Goal: Task Accomplishment & Management: Manage account settings

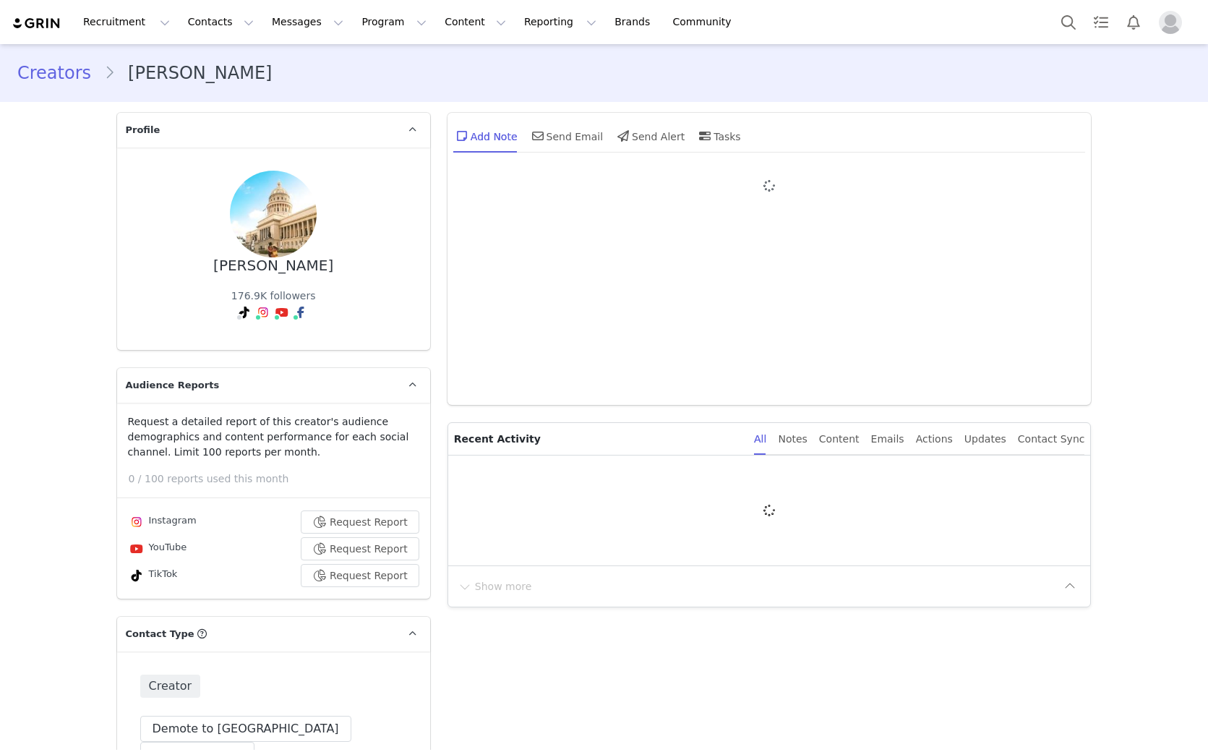
type input "+1 ([GEOGRAPHIC_DATA])"
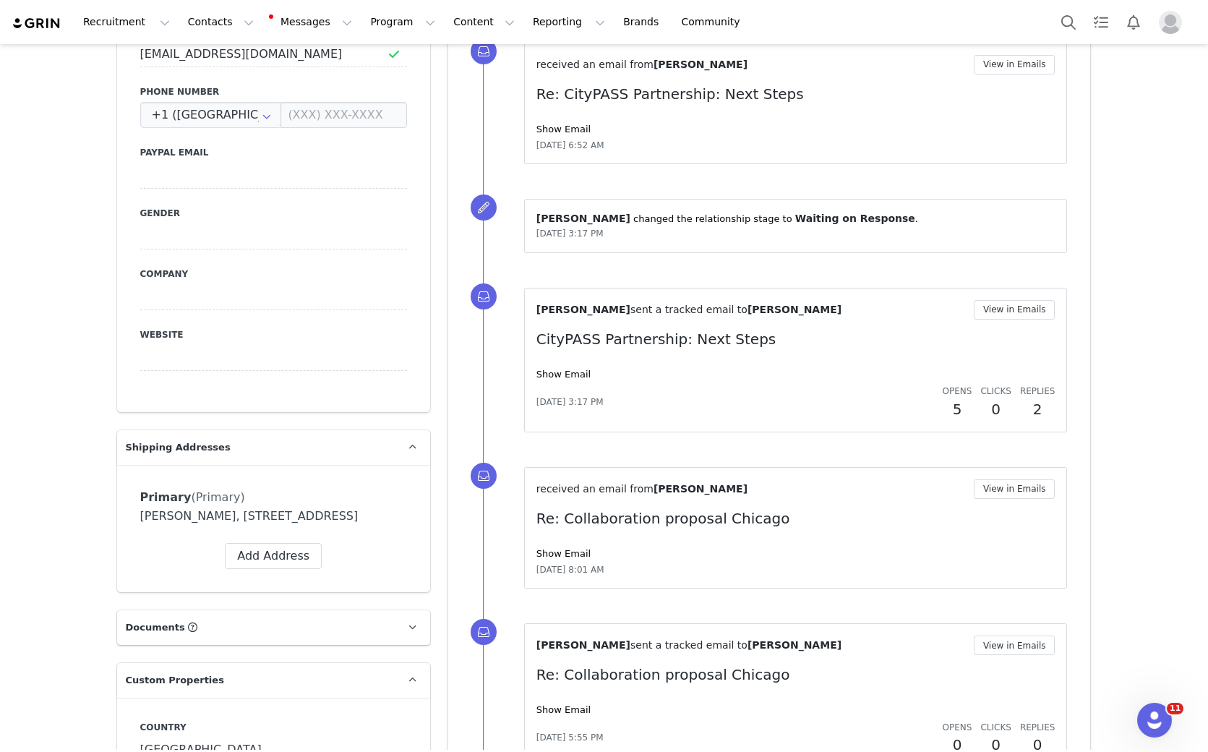
scroll to position [964, 0]
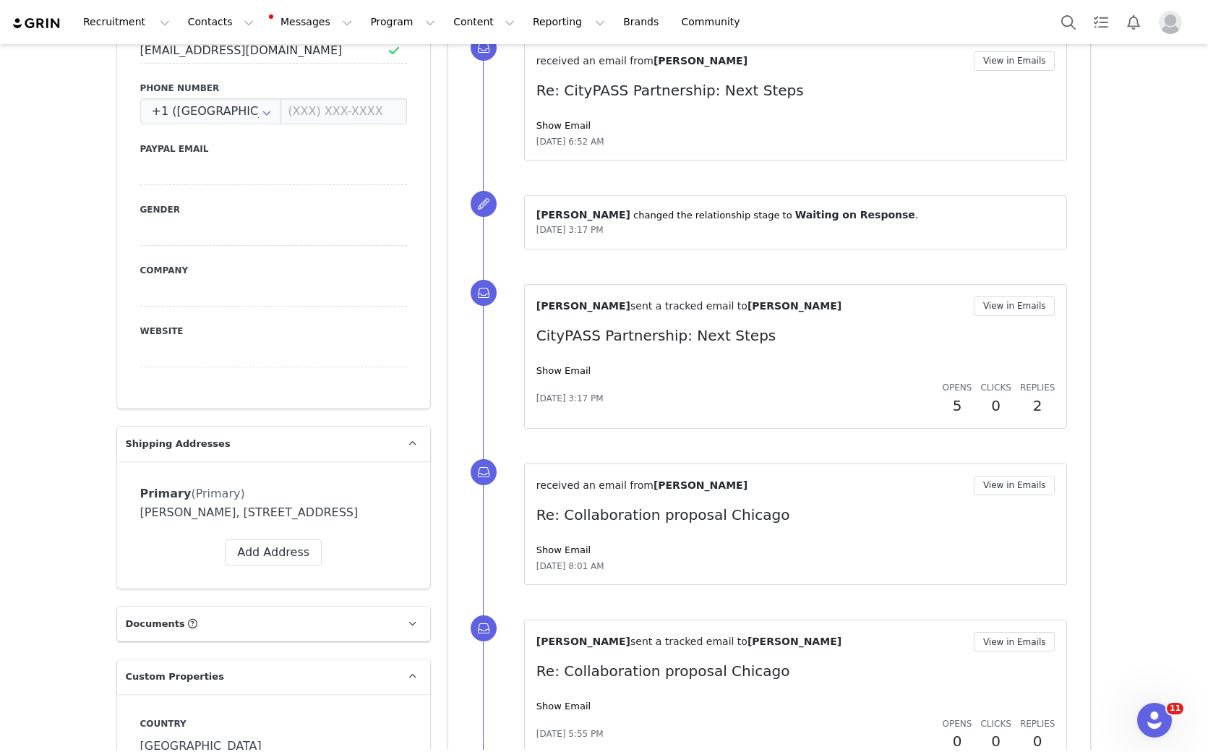
drag, startPoint x: 556, startPoint y: 372, endPoint x: 683, endPoint y: 374, distance: 127.3
click at [556, 372] on link "Show Email" at bounding box center [563, 370] width 54 height 11
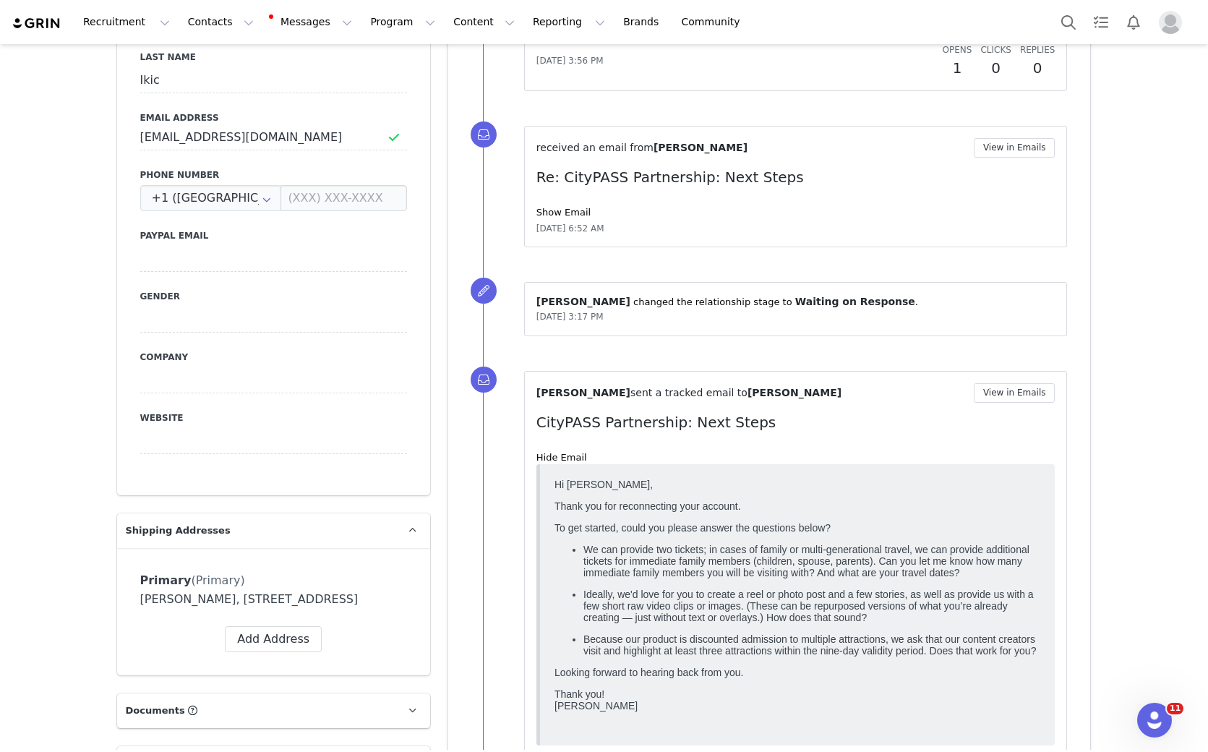
scroll to position [876, 0]
click at [559, 210] on link "Show Email" at bounding box center [563, 212] width 54 height 11
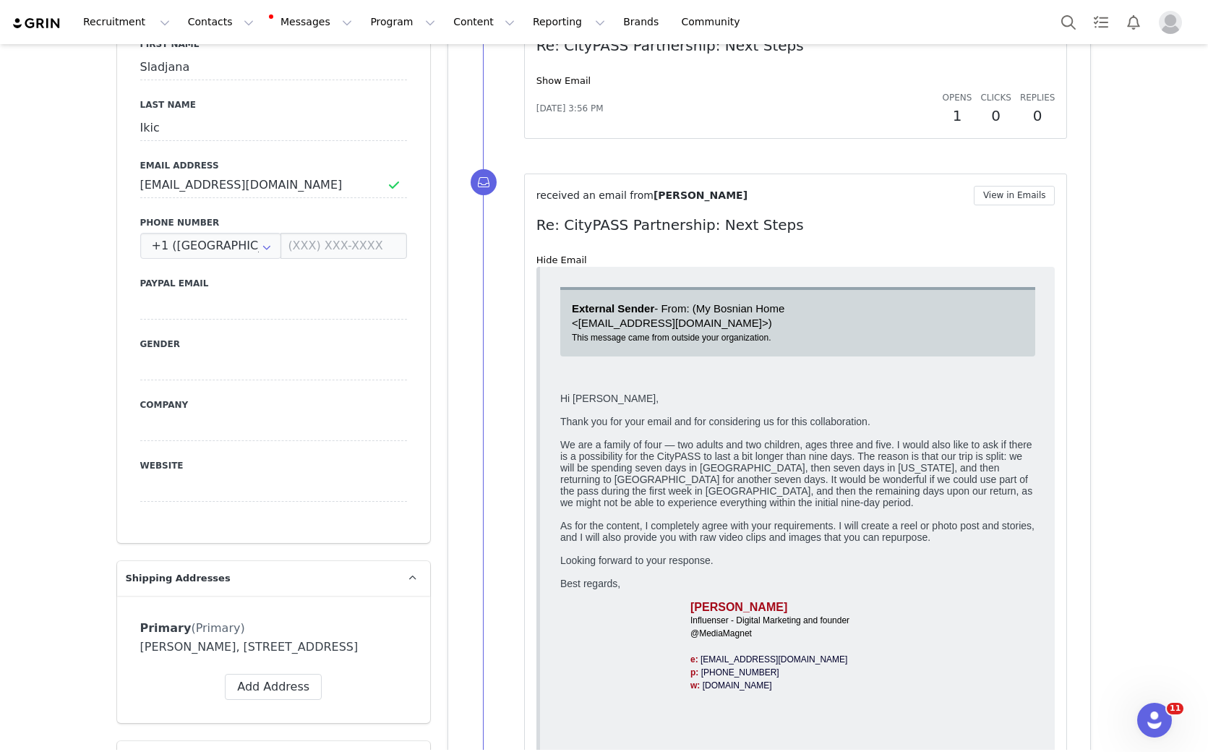
scroll to position [0, 0]
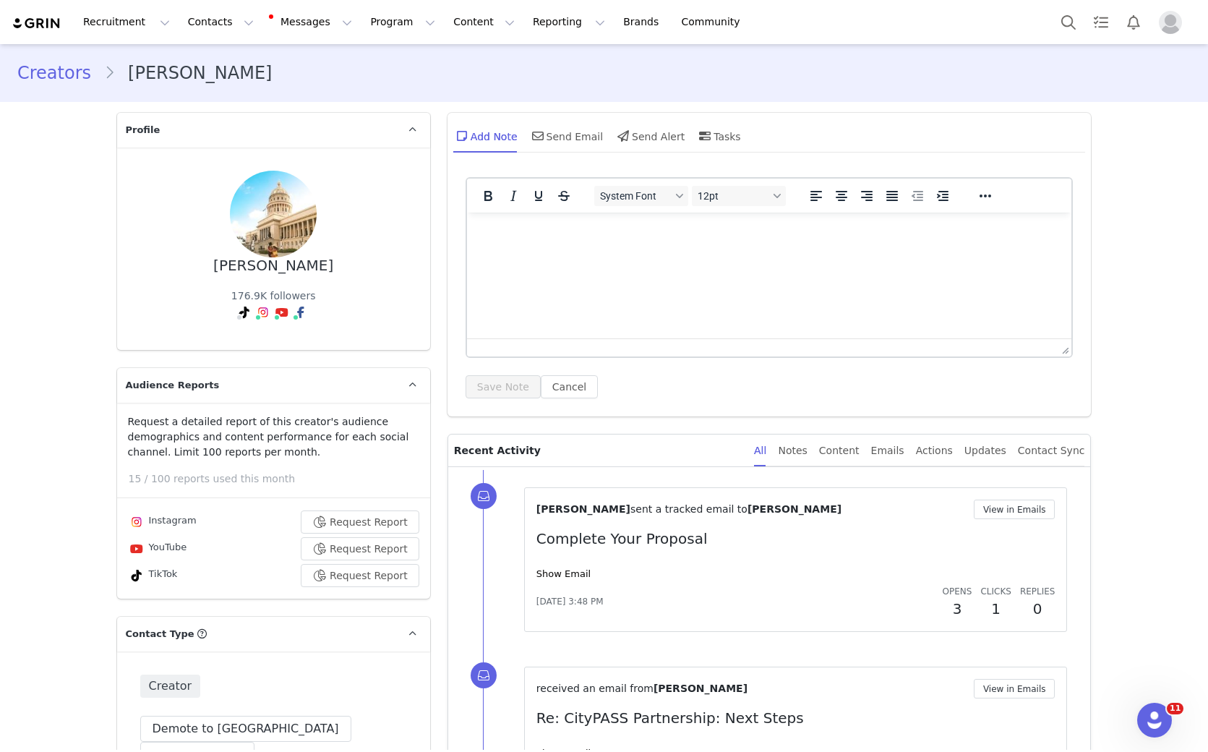
click at [638, 252] on html at bounding box center [768, 232] width 605 height 39
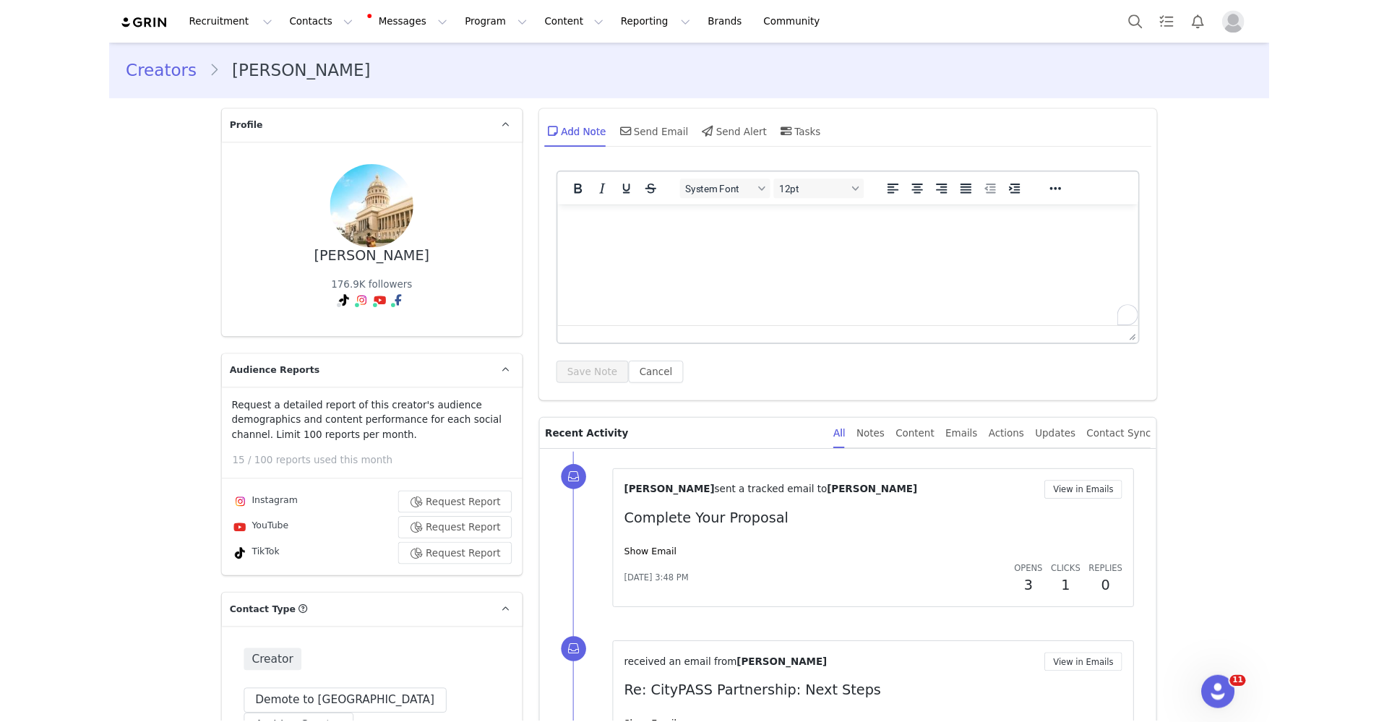
scroll to position [20, 0]
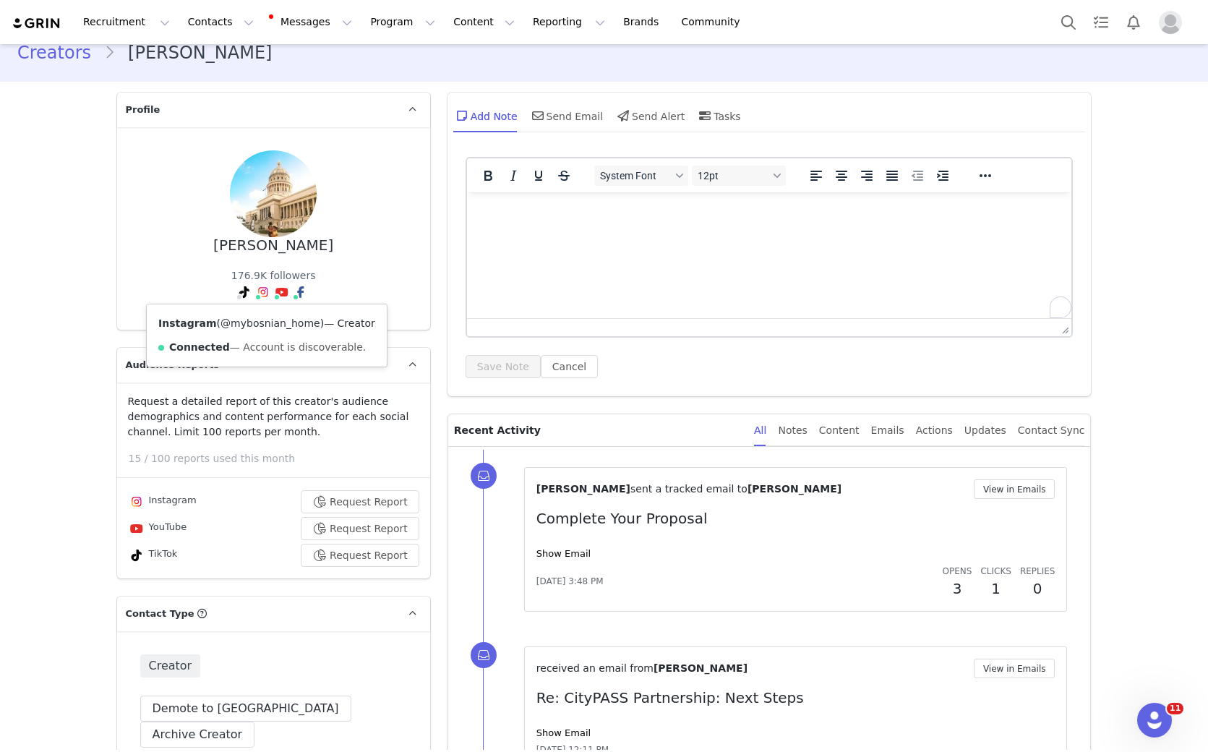
click at [260, 323] on link "@mybosnian_home" at bounding box center [271, 323] width 100 height 12
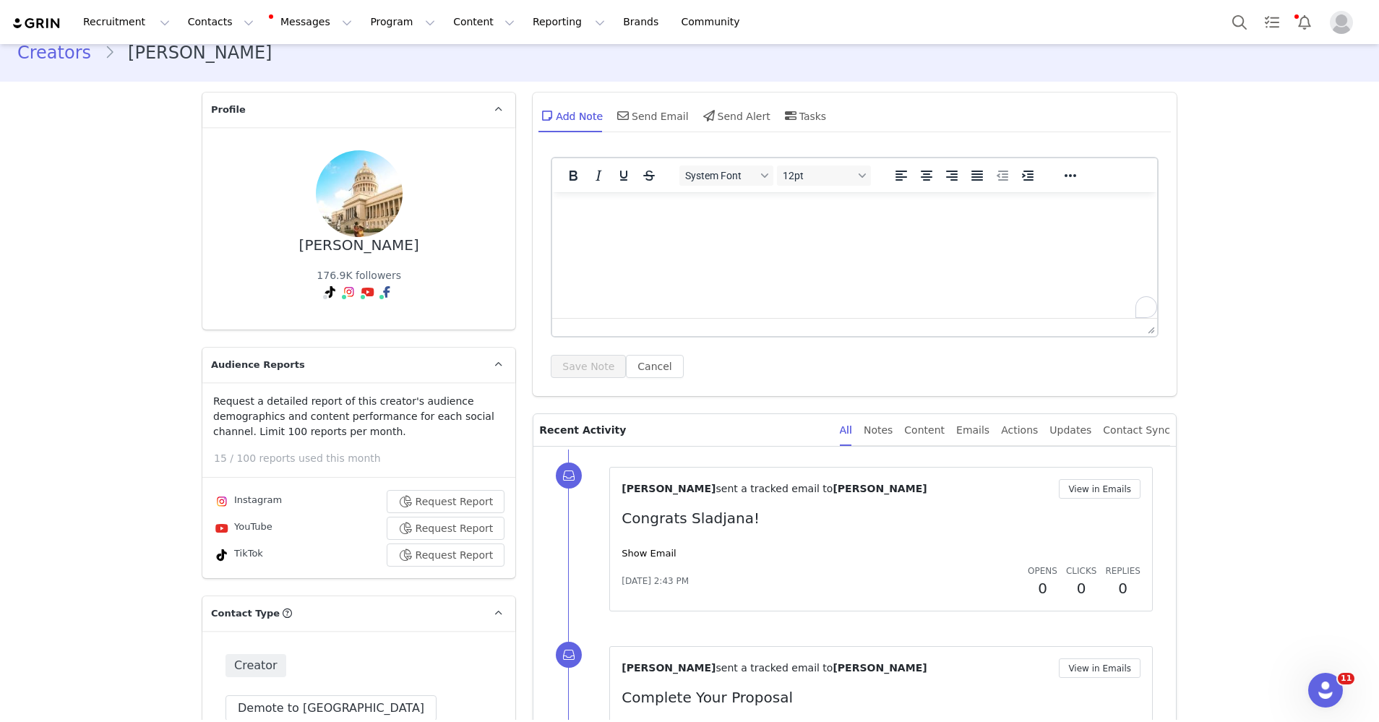
scroll to position [0, 0]
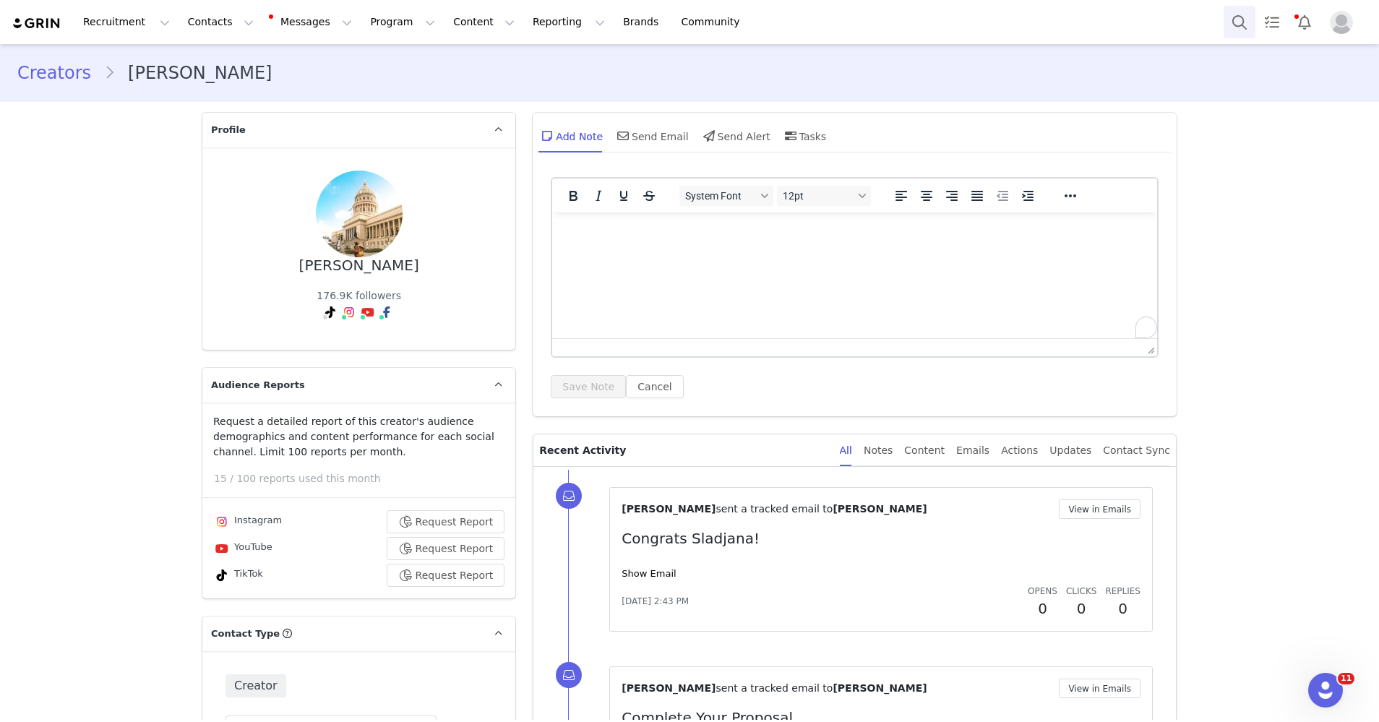
click at [1207, 25] on button "Search" at bounding box center [1240, 22] width 32 height 33
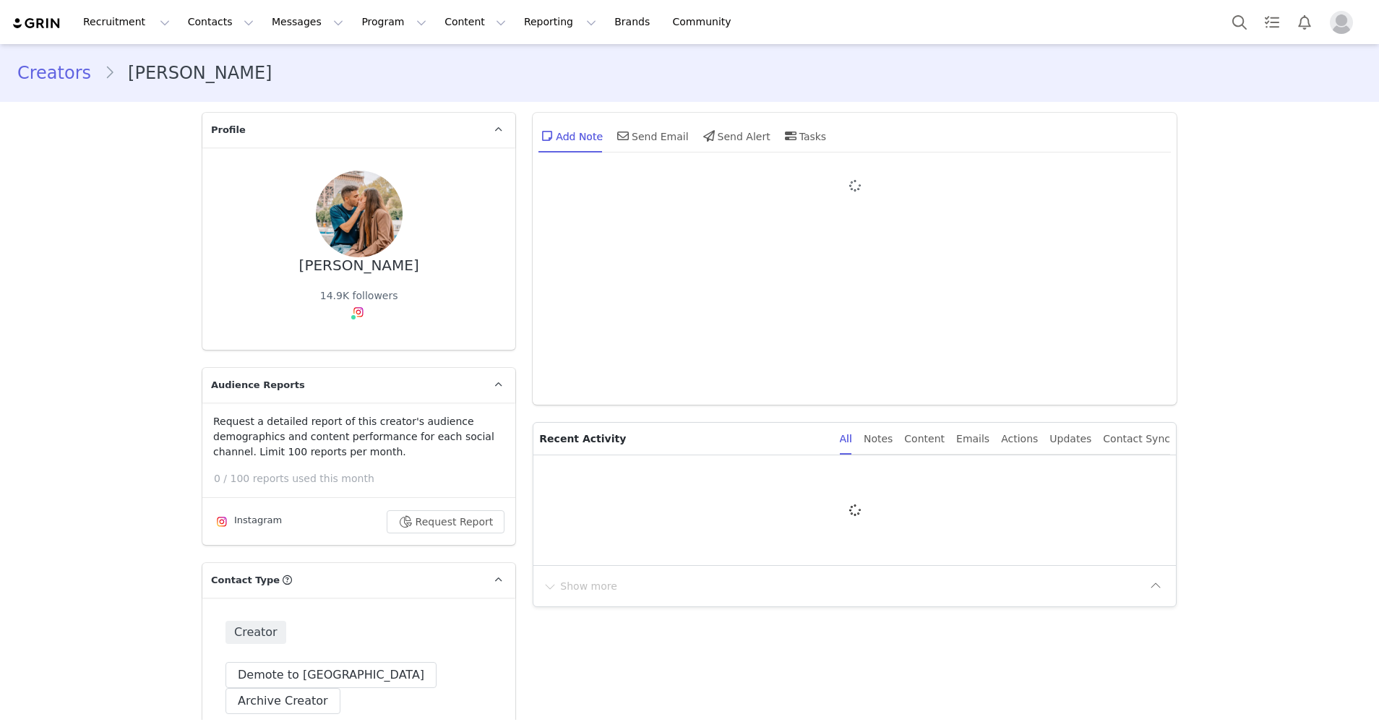
type input "+1 ([GEOGRAPHIC_DATA])"
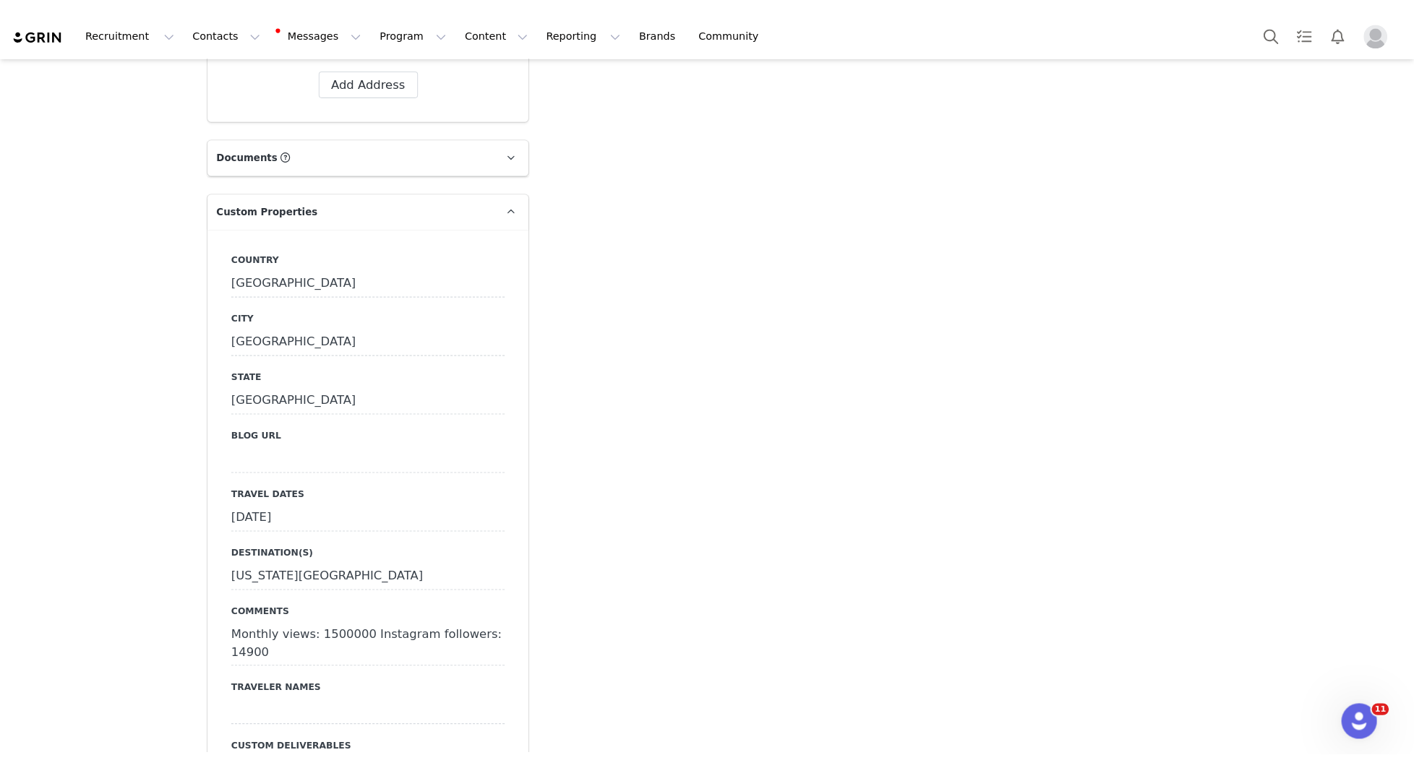
scroll to position [1376, 0]
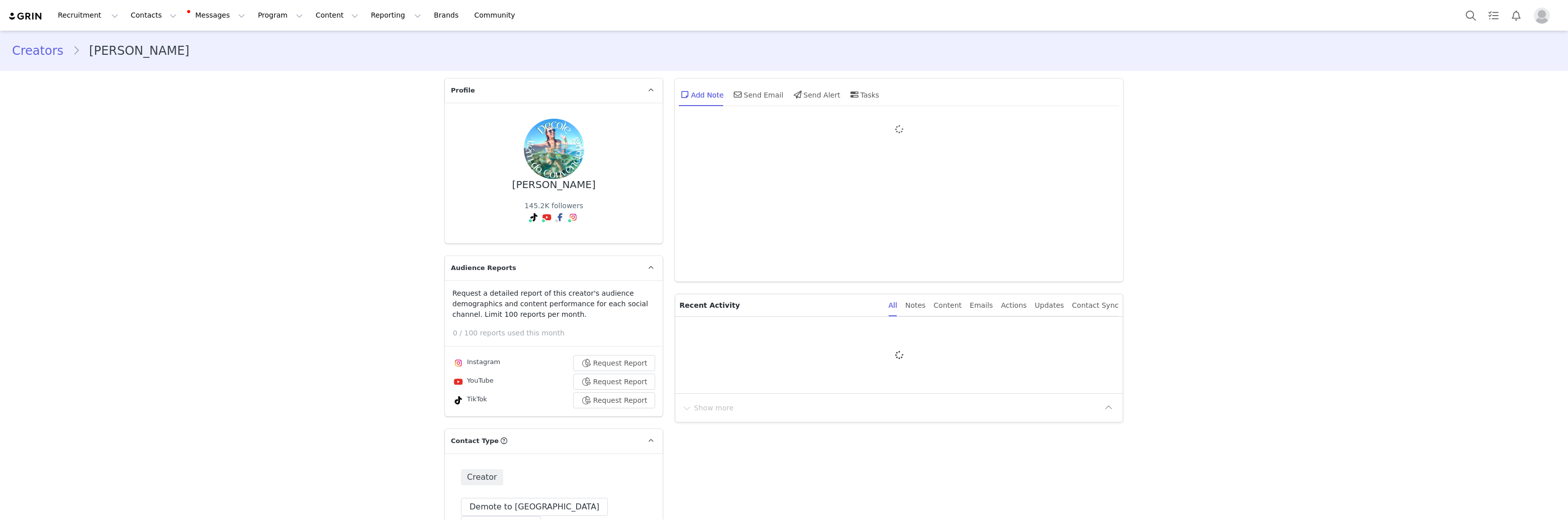
type input "+1 ([GEOGRAPHIC_DATA])"
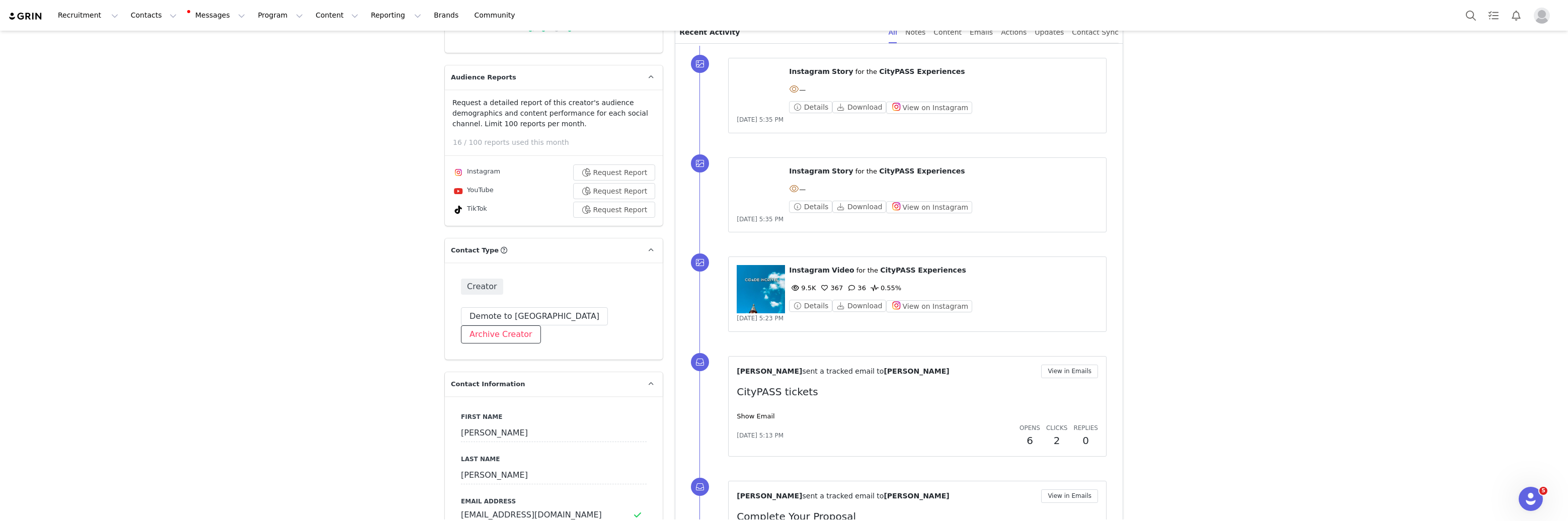
click at [541, 326] on button "Archive Creator" at bounding box center [500, 335] width 80 height 18
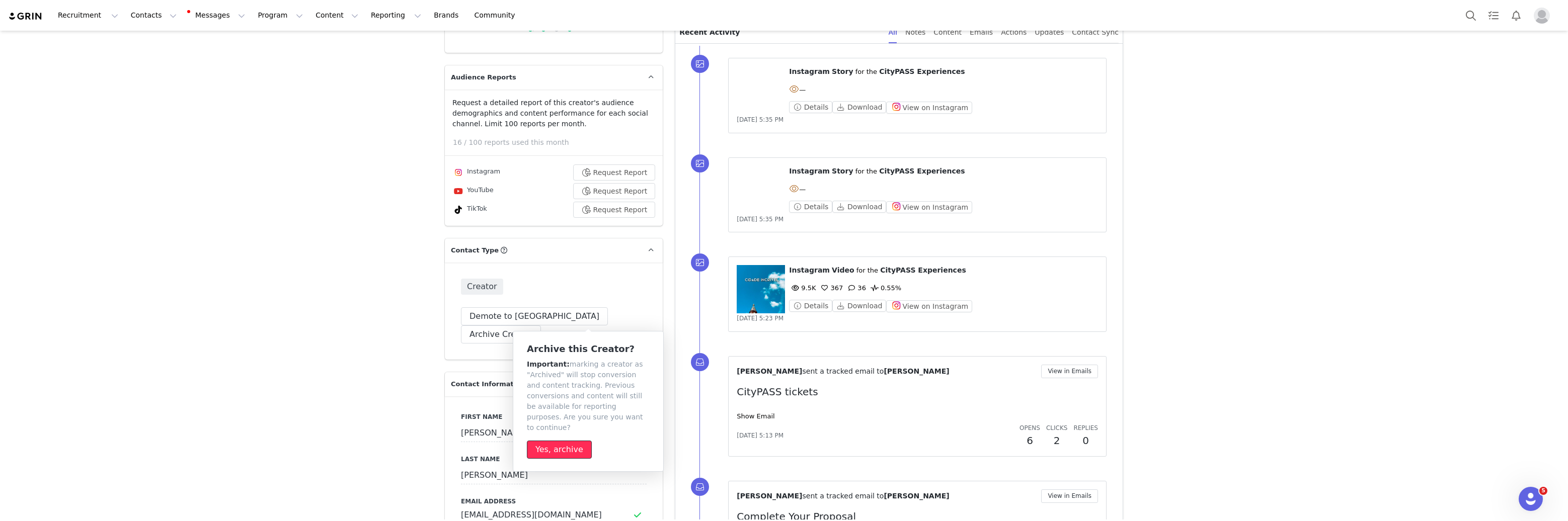
click at [548, 440] on button "Yes, archive" at bounding box center [559, 449] width 65 height 18
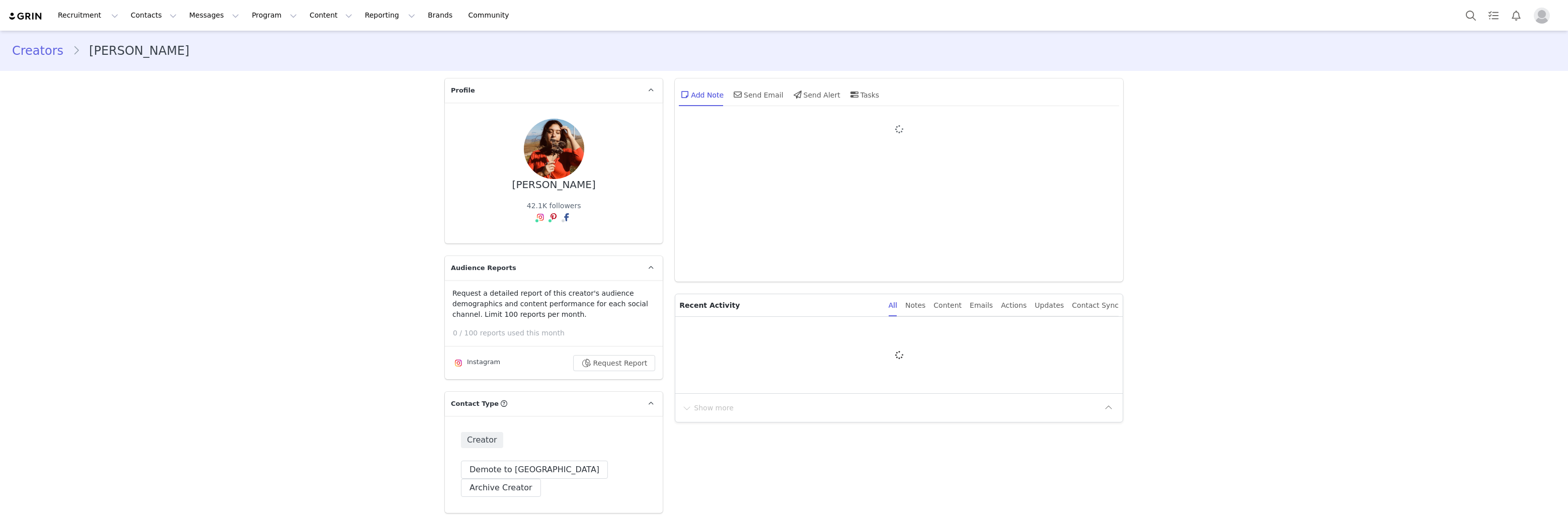
type input "+1 ([GEOGRAPHIC_DATA])"
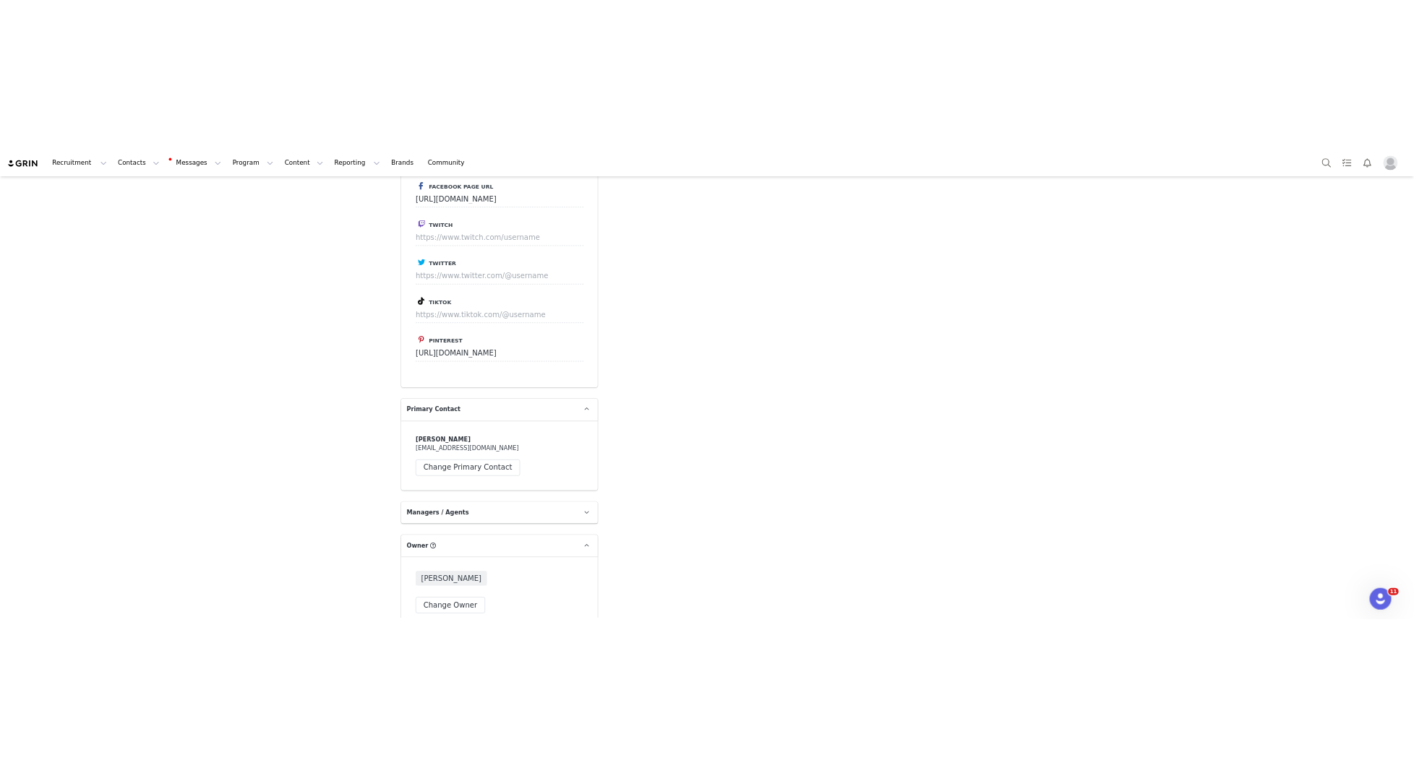
scroll to position [2490, 0]
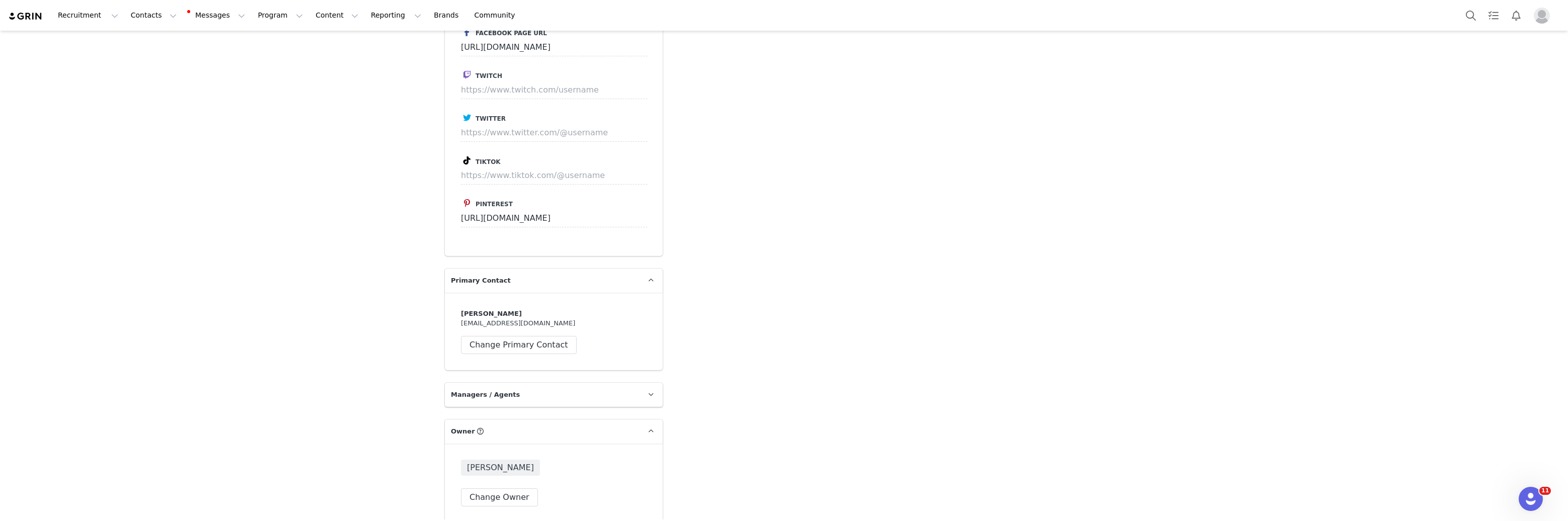
click at [545, 309] on div "raffaella catania info@thecoloursofmycloset.com Change Primary Contact" at bounding box center [553, 331] width 186 height 45
copy div "info@thecoloursofmycloset.com"
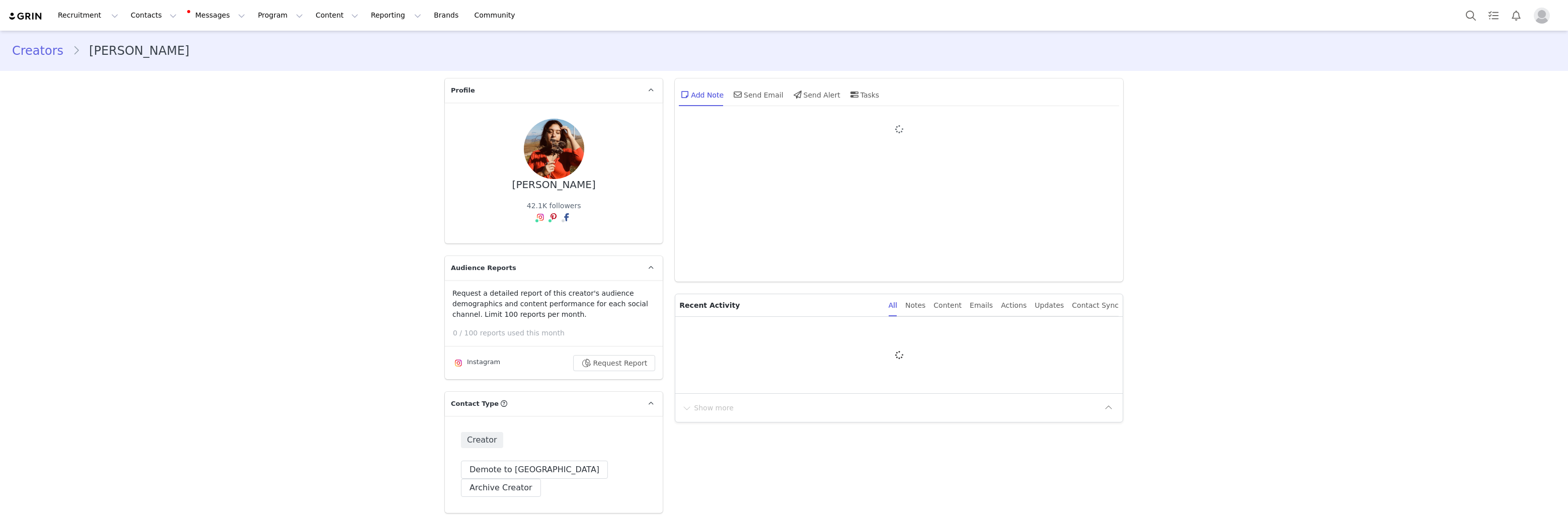
type input "+1 ([GEOGRAPHIC_DATA])"
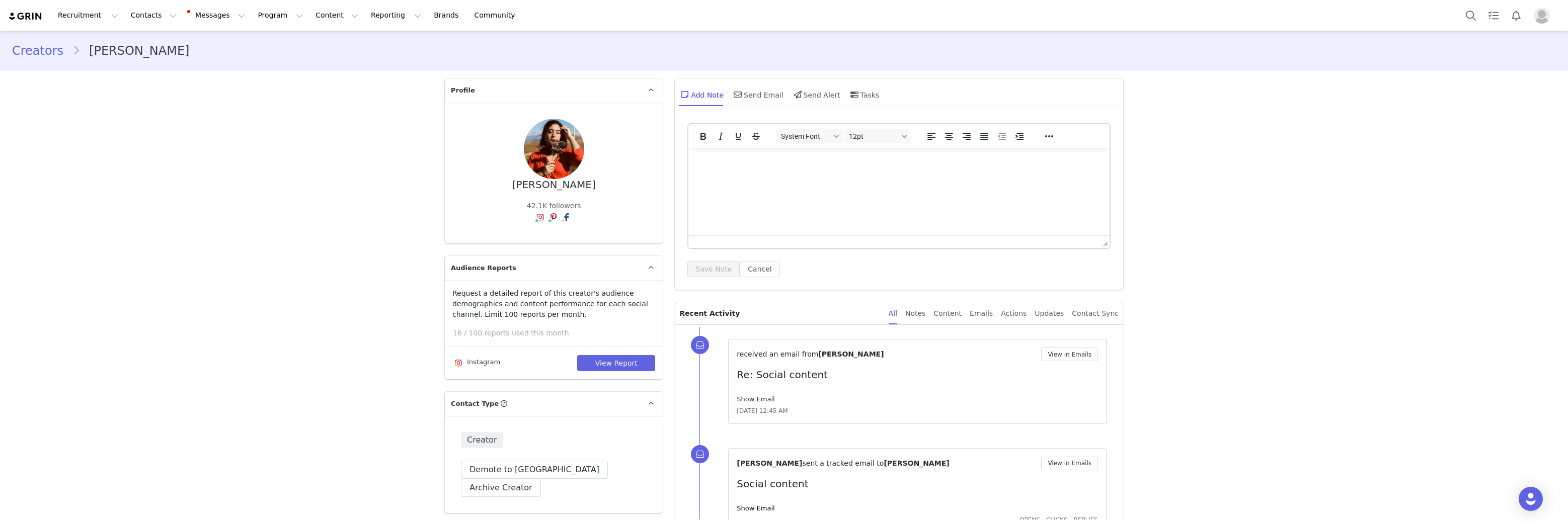
click at [758, 399] on link "Show Email" at bounding box center [755, 399] width 38 height 8
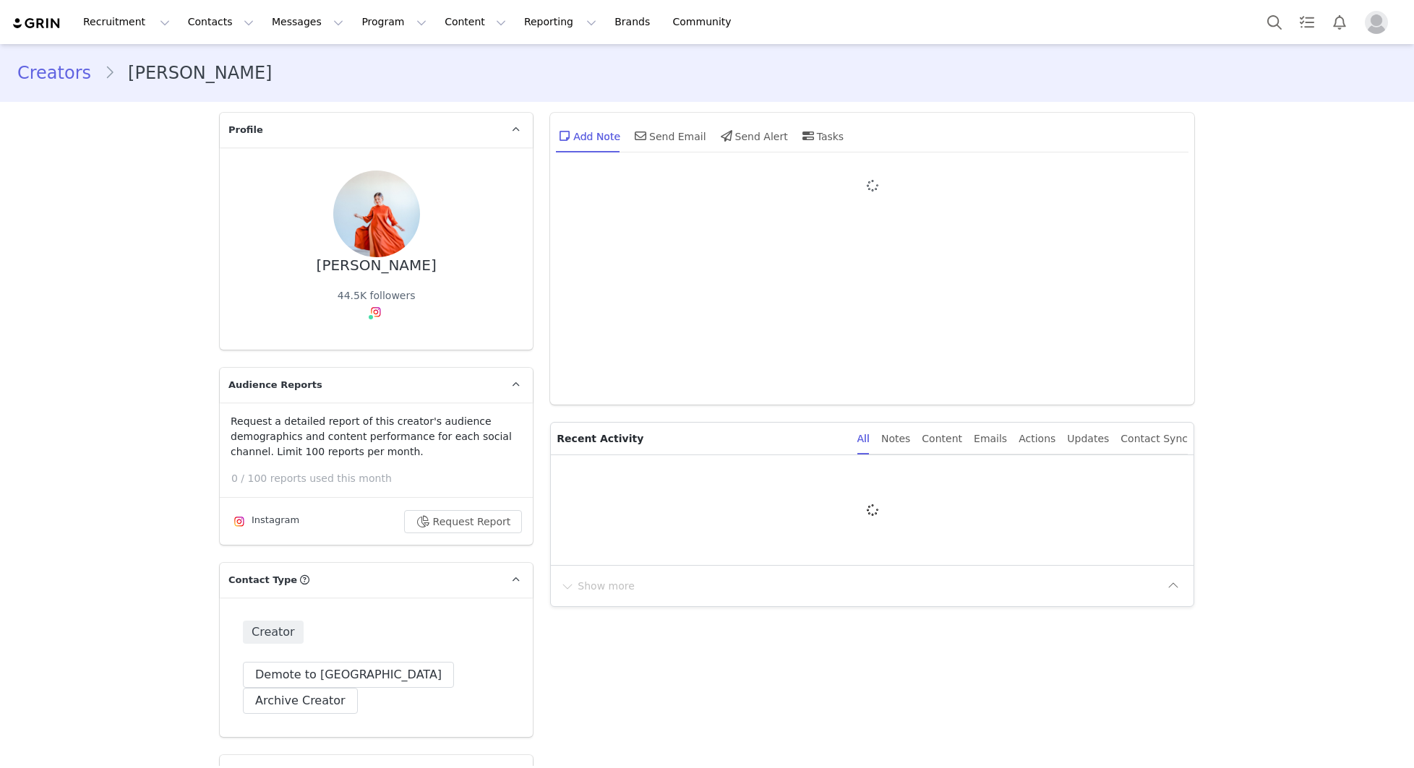
type input "+1 ([GEOGRAPHIC_DATA])"
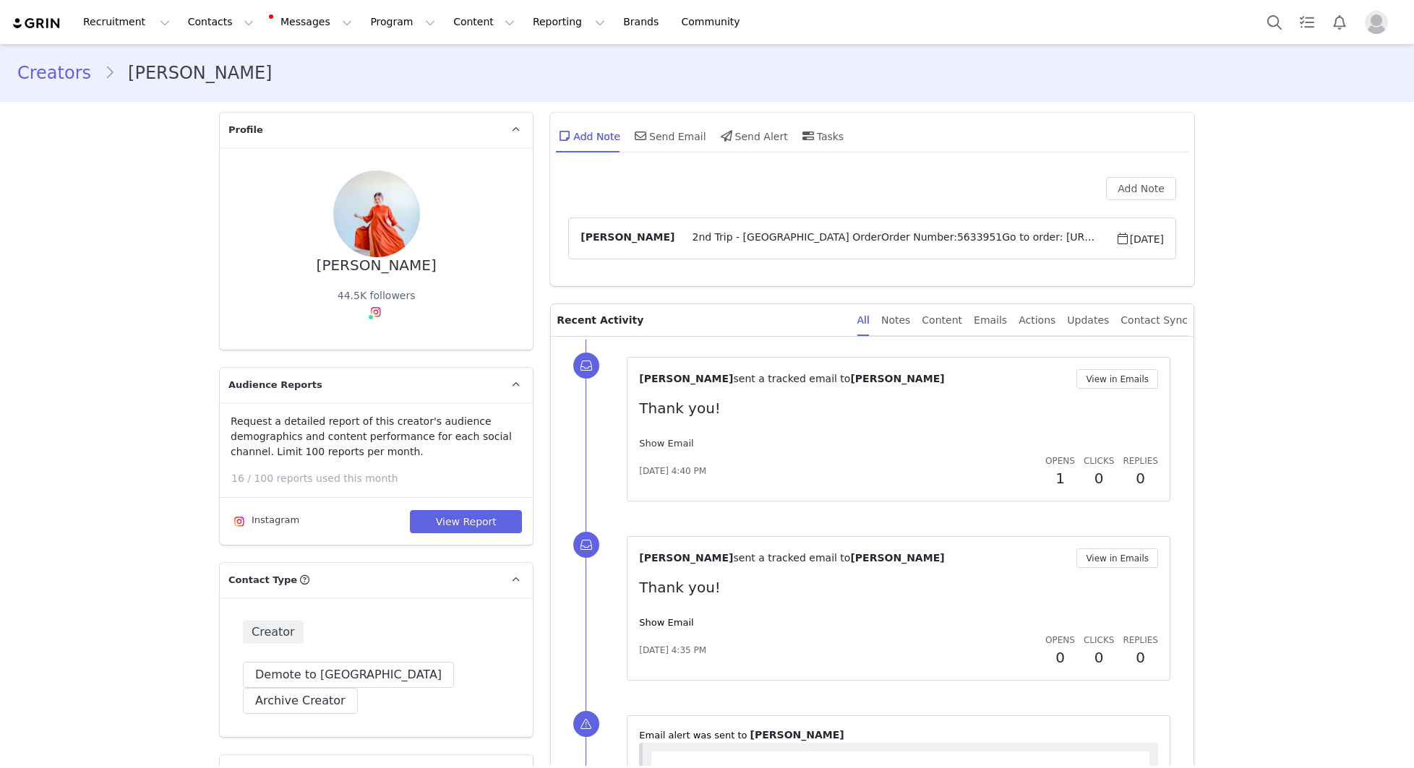
click at [651, 441] on link "Show Email" at bounding box center [666, 443] width 54 height 11
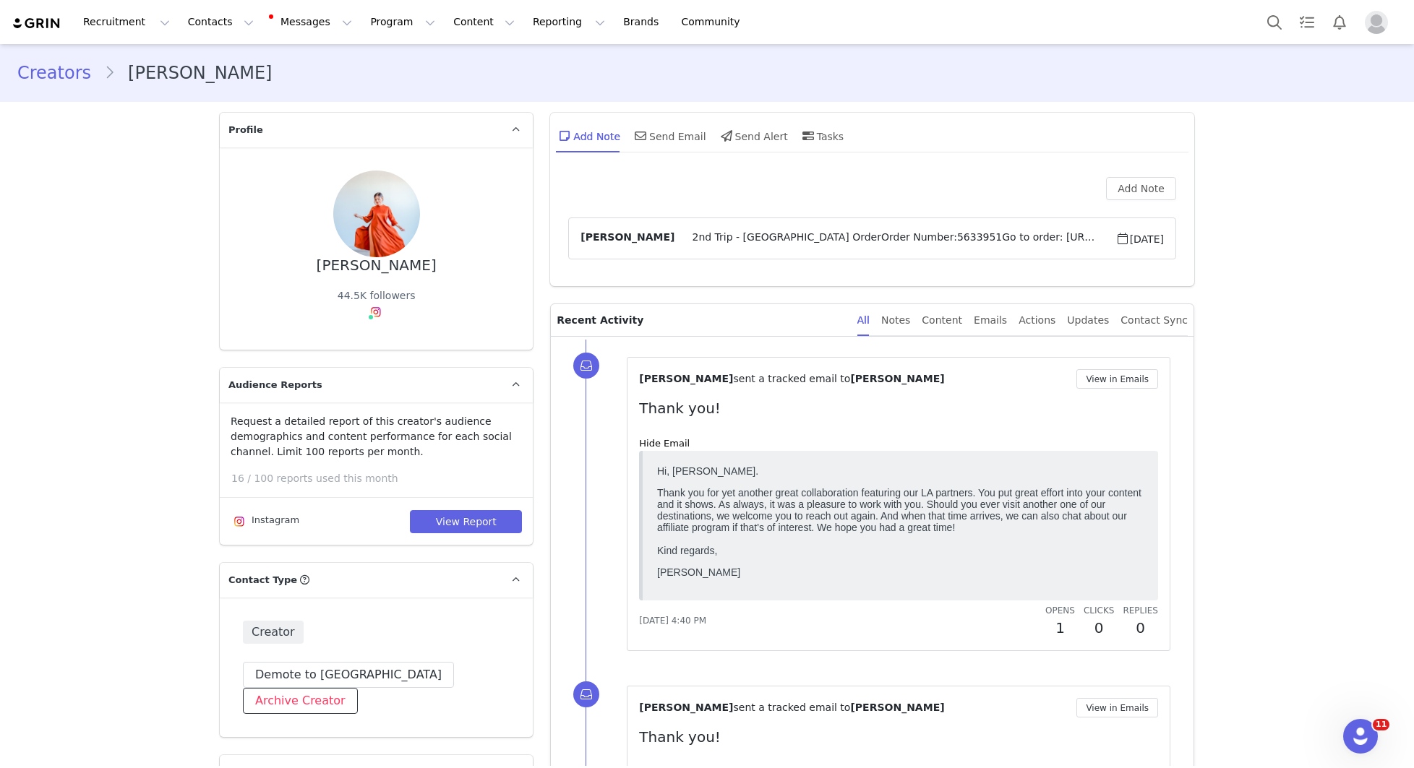
click at [358, 688] on button "Archive Creator" at bounding box center [300, 701] width 115 height 26
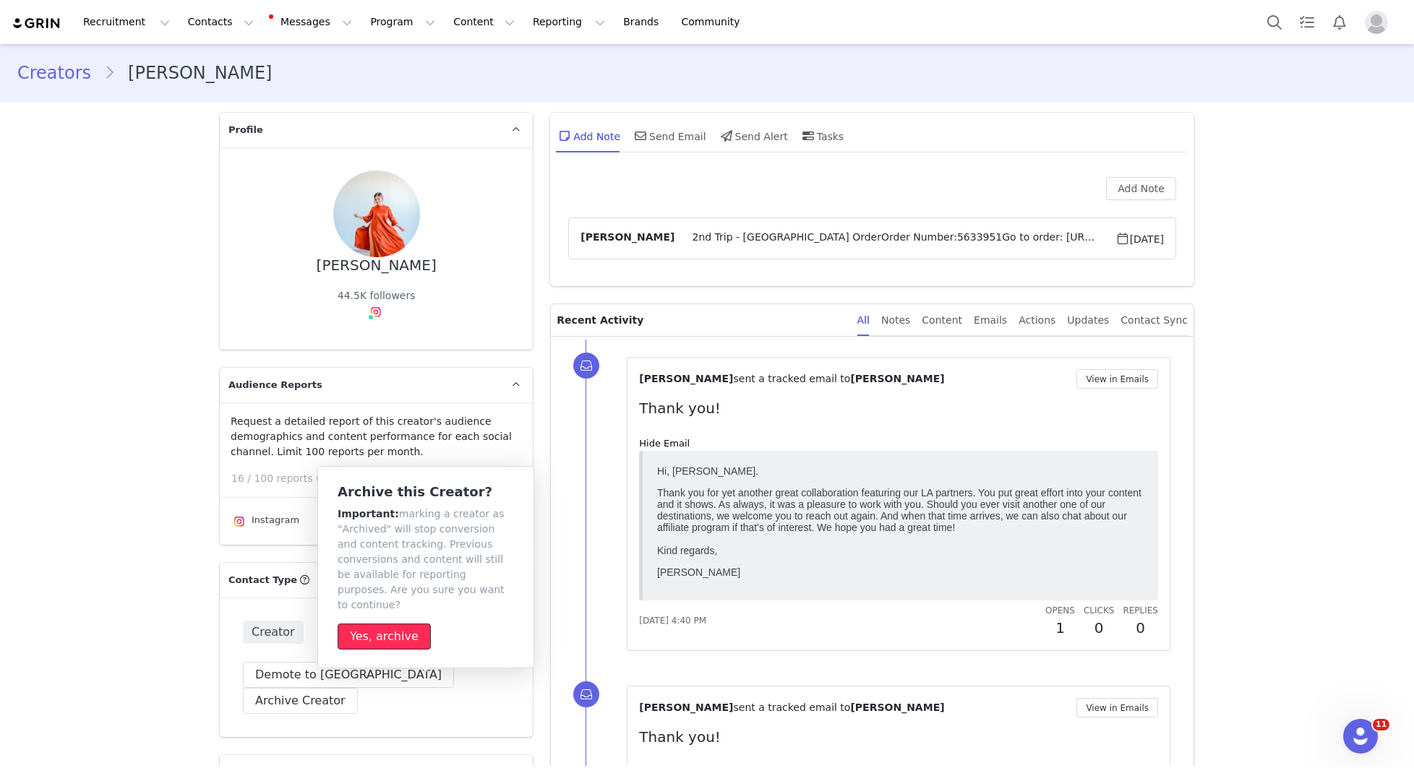
click at [385, 624] on button "Yes, archive" at bounding box center [384, 637] width 93 height 26
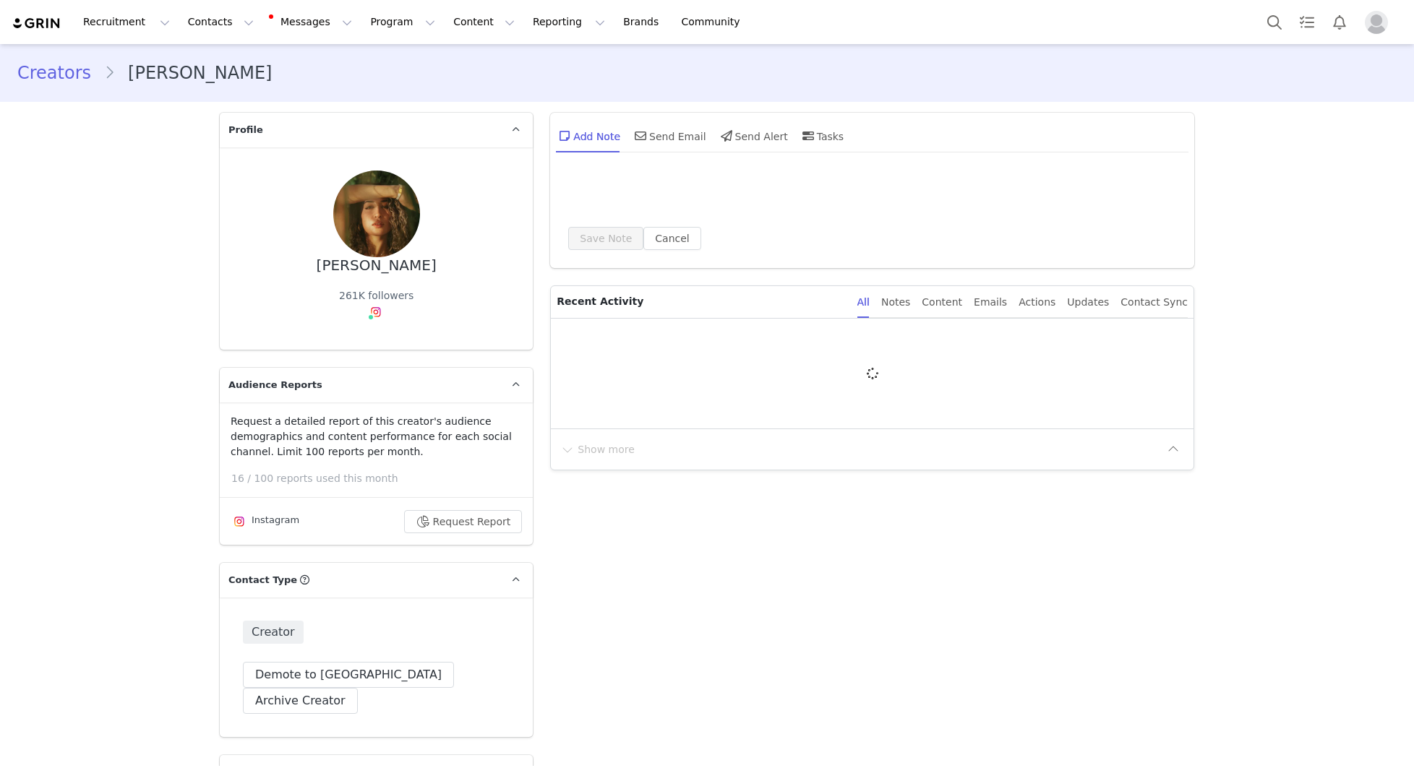
type input "+1 ([GEOGRAPHIC_DATA])"
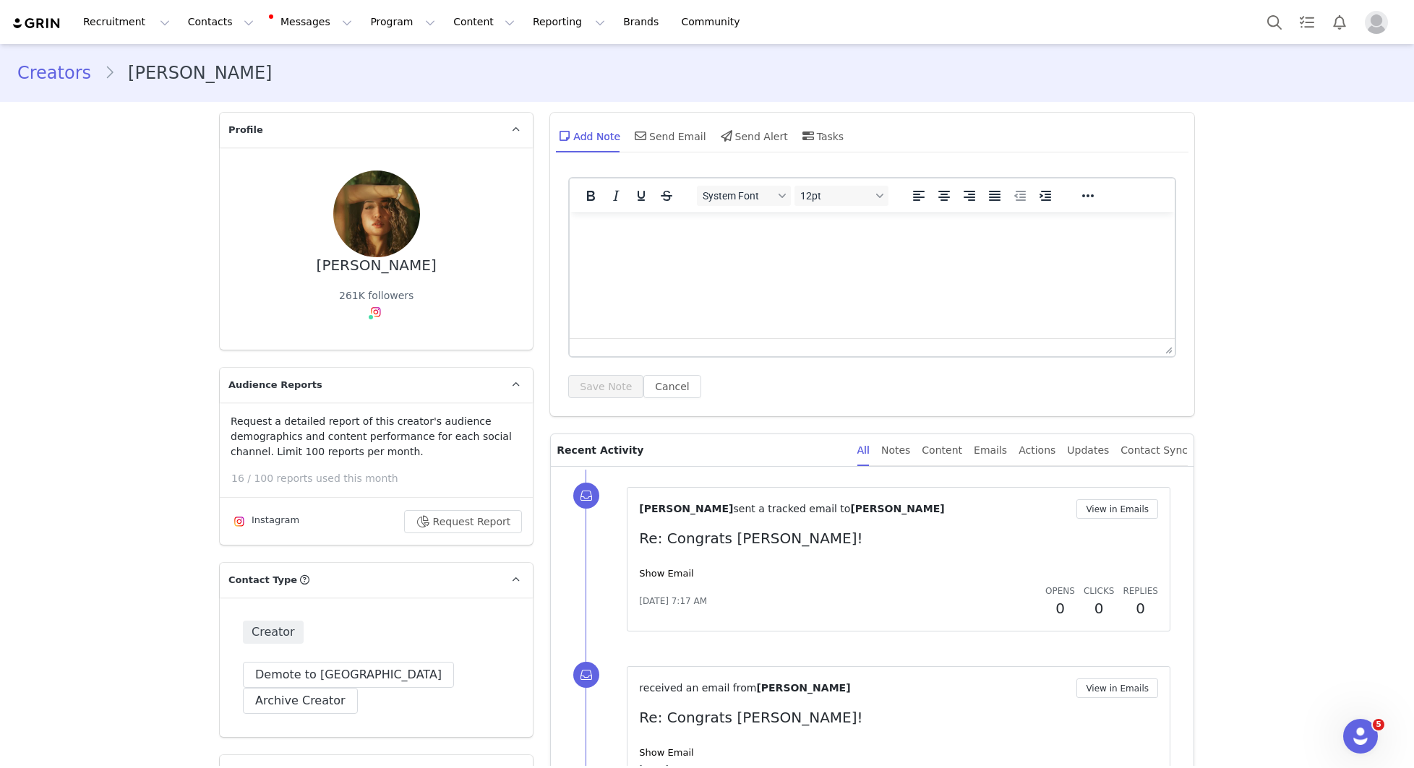
click at [626, 246] on html at bounding box center [872, 232] width 605 height 39
click at [599, 387] on button "Save Note" at bounding box center [605, 386] width 75 height 23
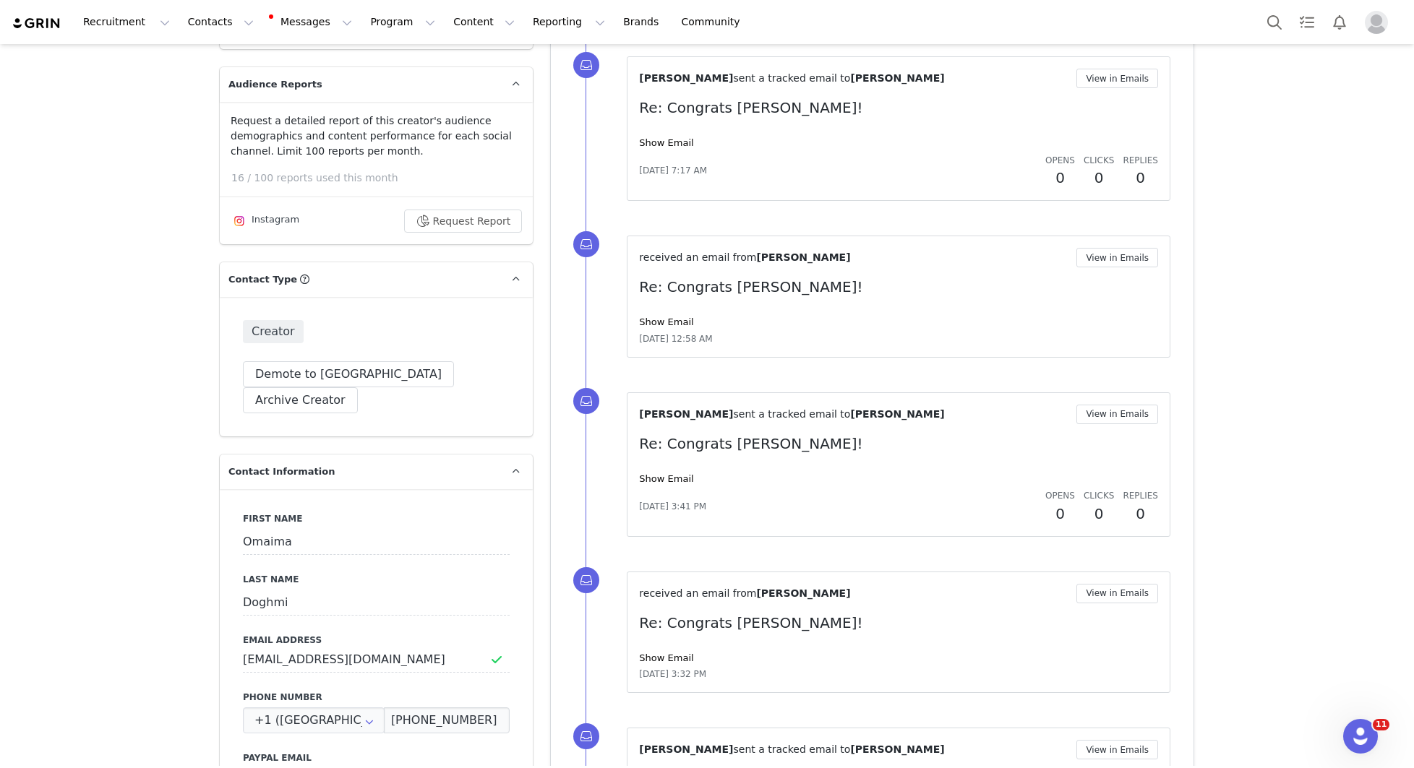
scroll to position [344, 0]
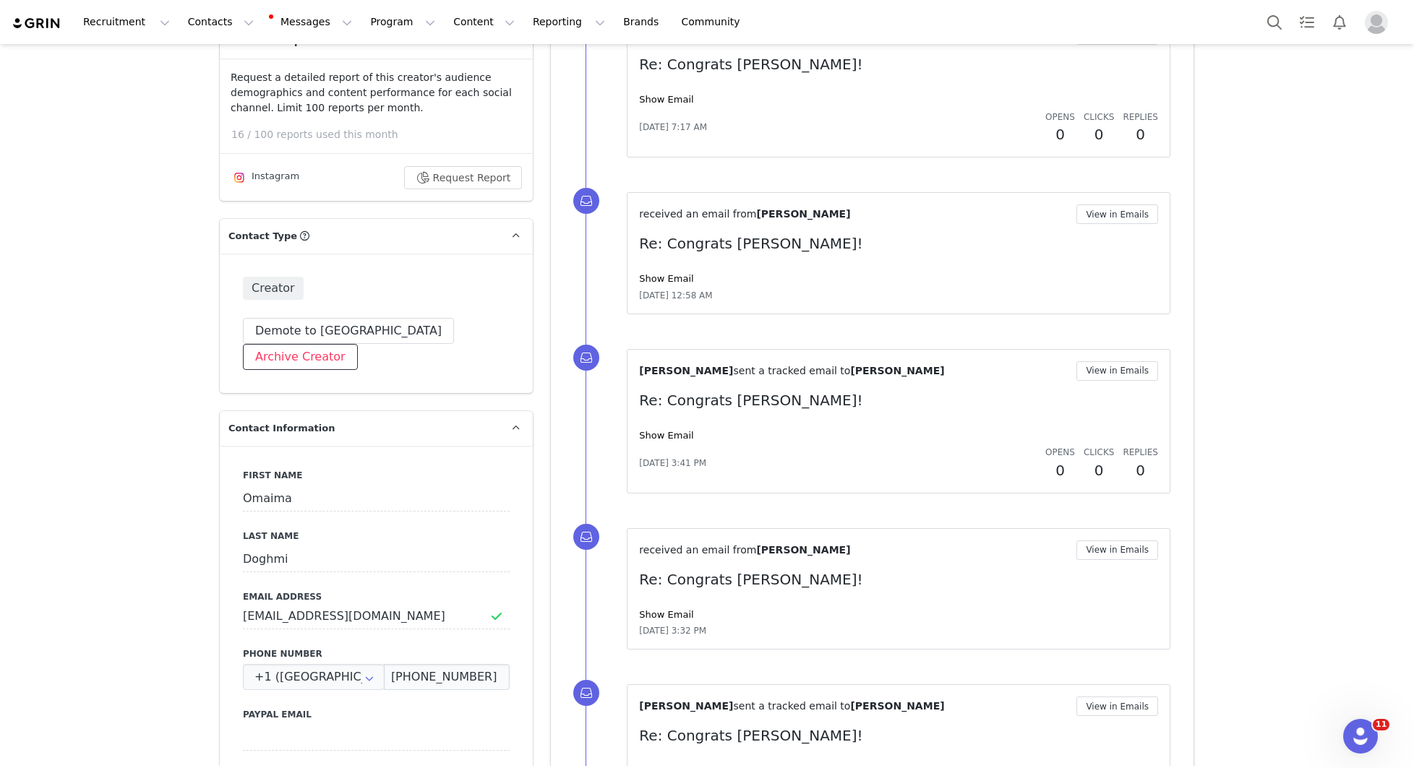
click at [358, 344] on button "Archive Creator" at bounding box center [300, 357] width 115 height 26
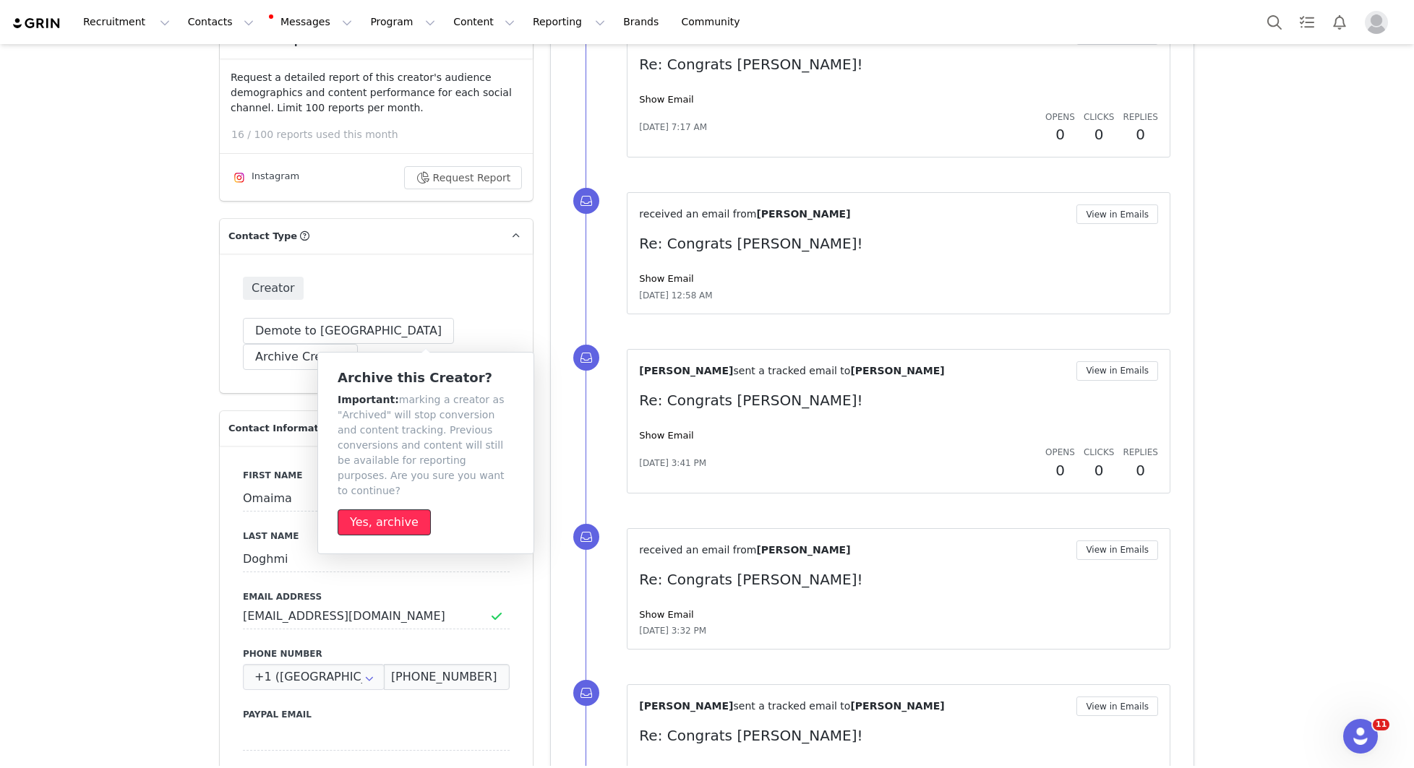
click at [384, 510] on button "Yes, archive" at bounding box center [384, 523] width 93 height 26
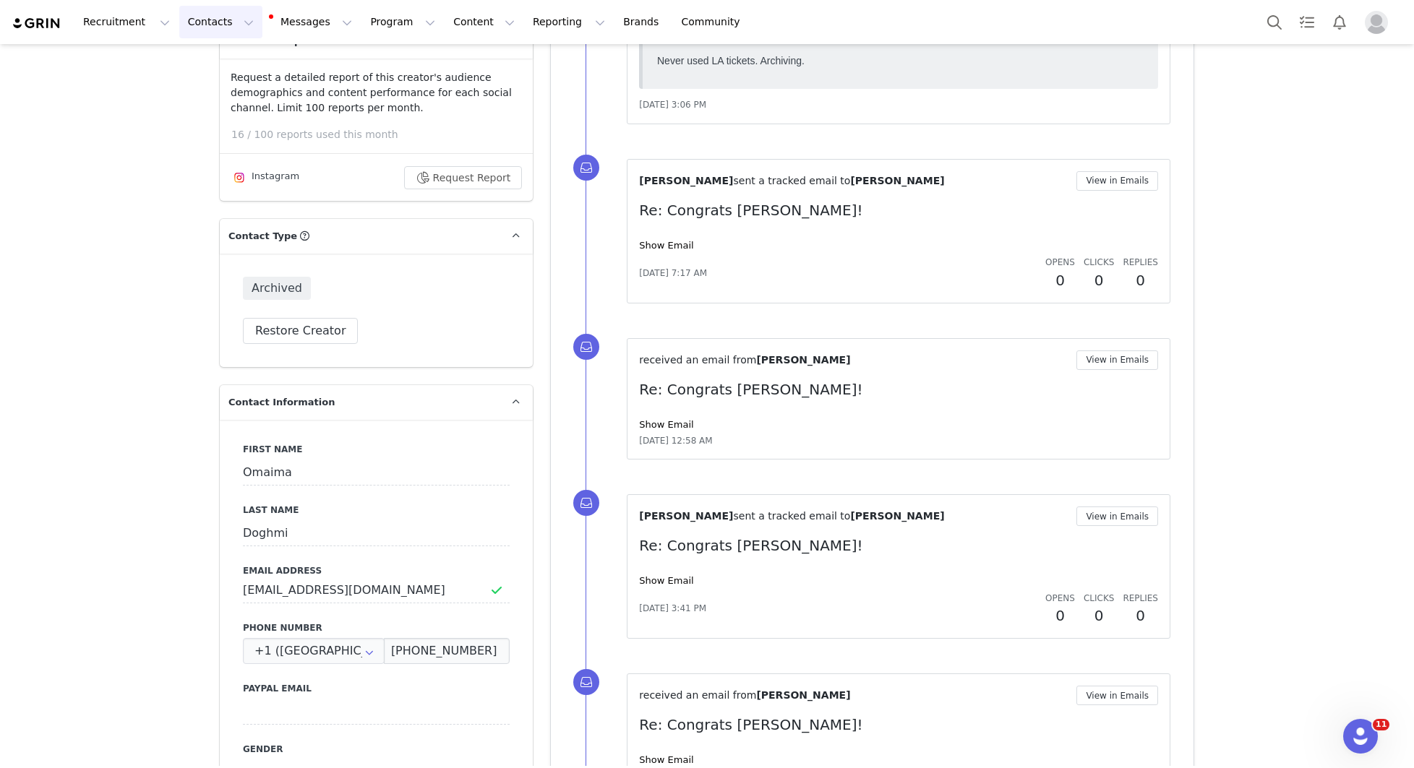
scroll to position [0, 0]
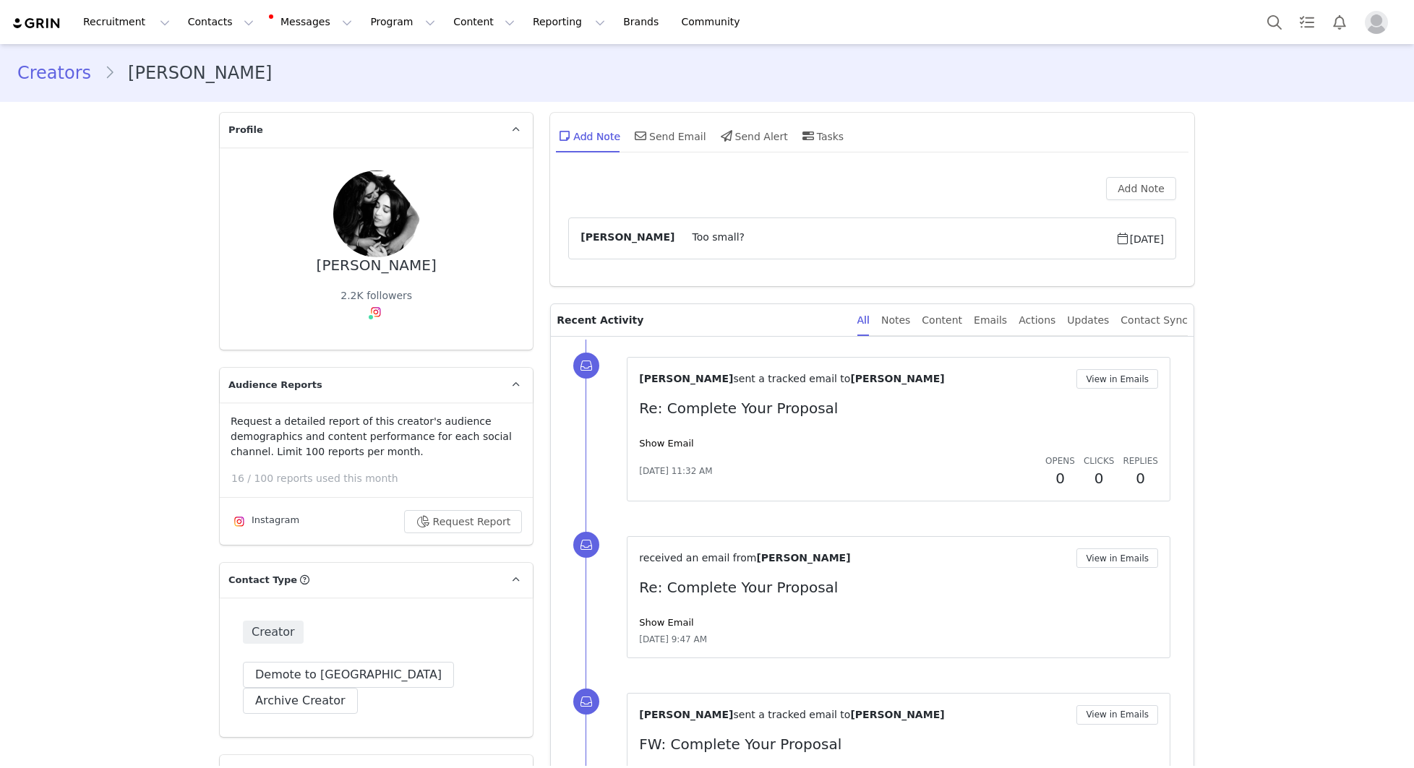
type input "+1 ([GEOGRAPHIC_DATA])"
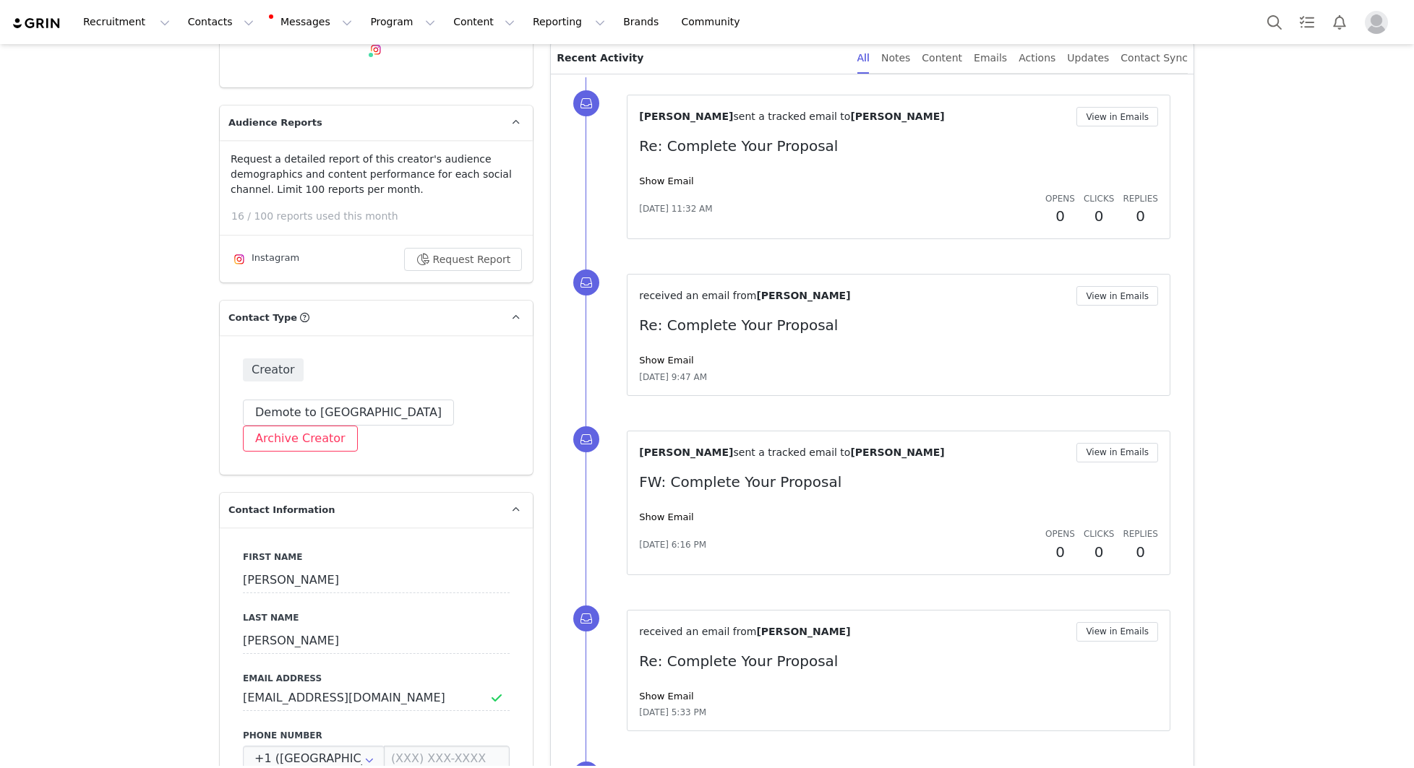
scroll to position [266, 0]
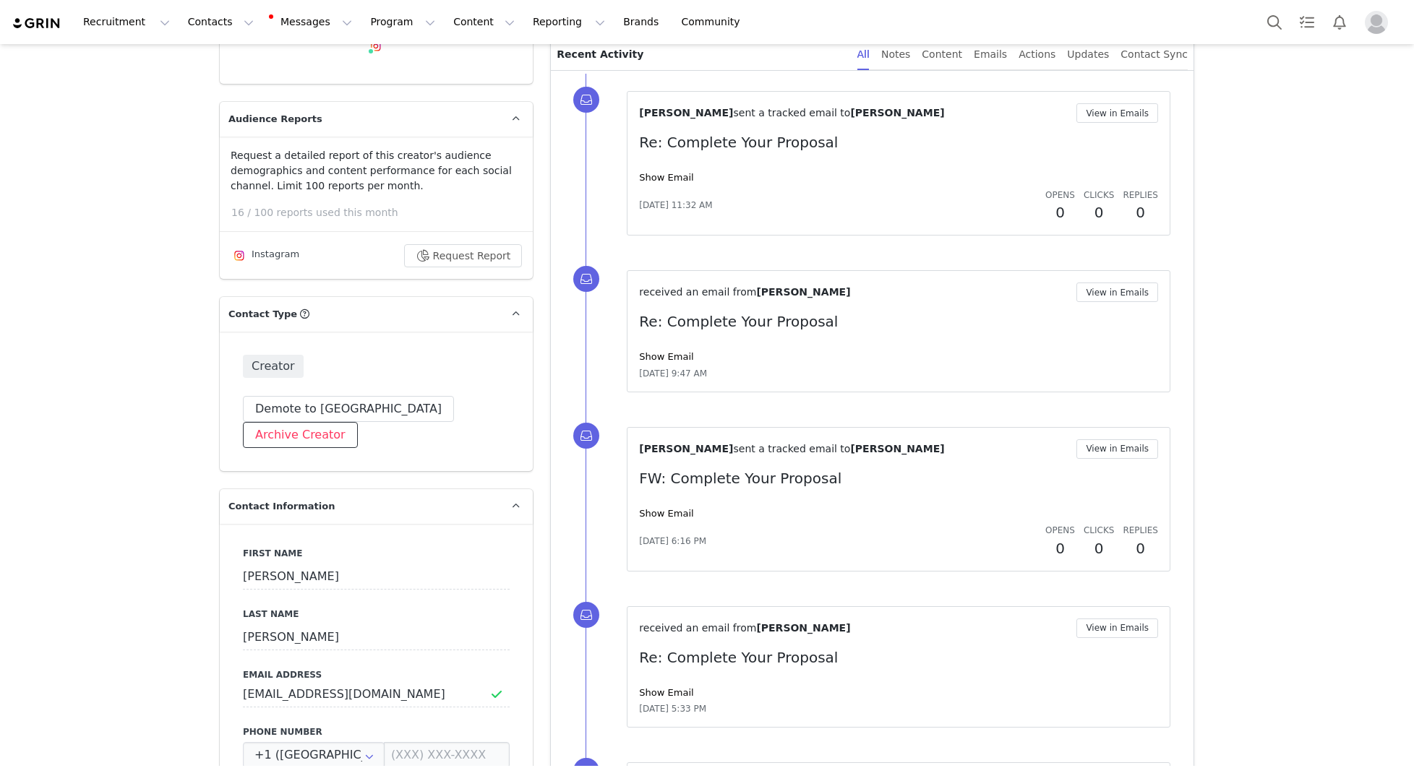
click at [358, 422] on button "Archive Creator" at bounding box center [300, 435] width 115 height 26
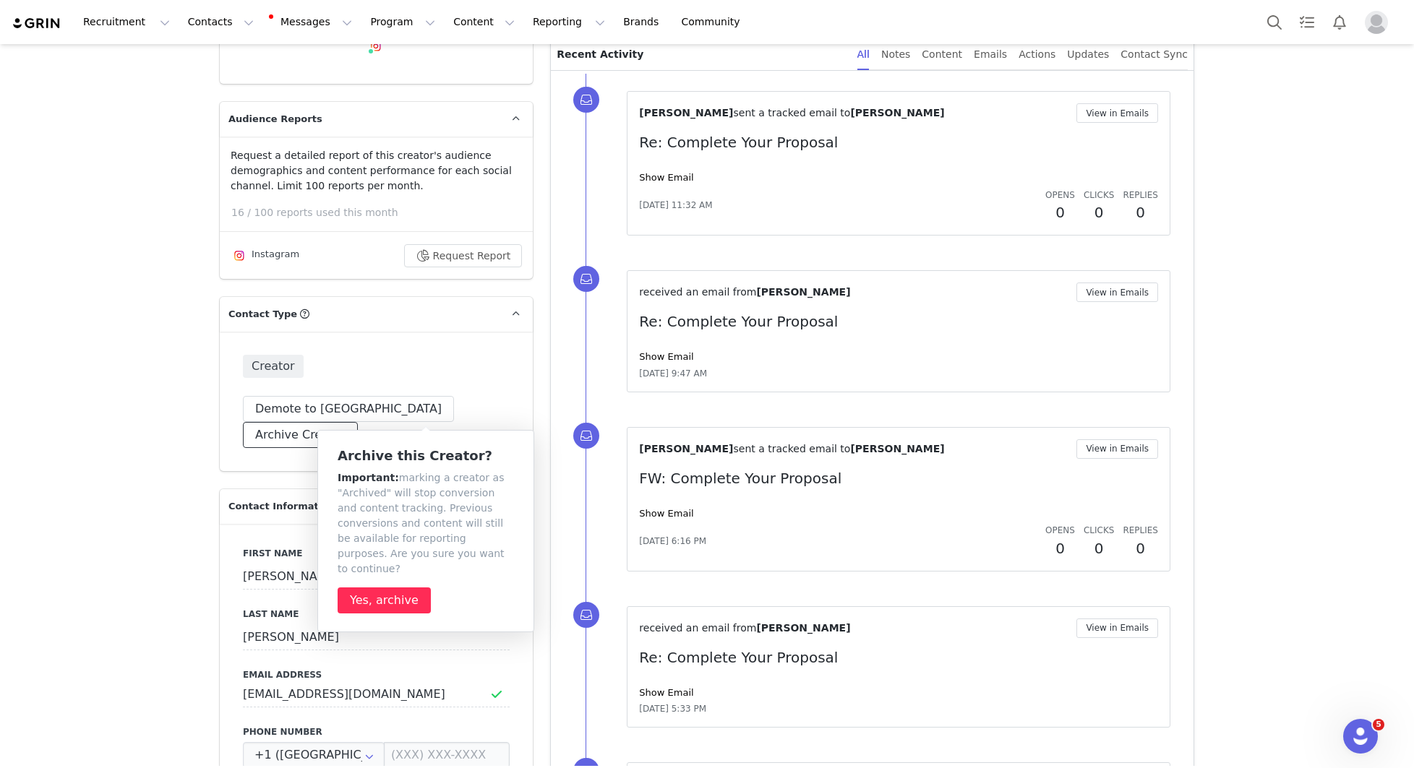
scroll to position [0, 0]
click at [385, 588] on button "Yes, archive" at bounding box center [384, 601] width 93 height 26
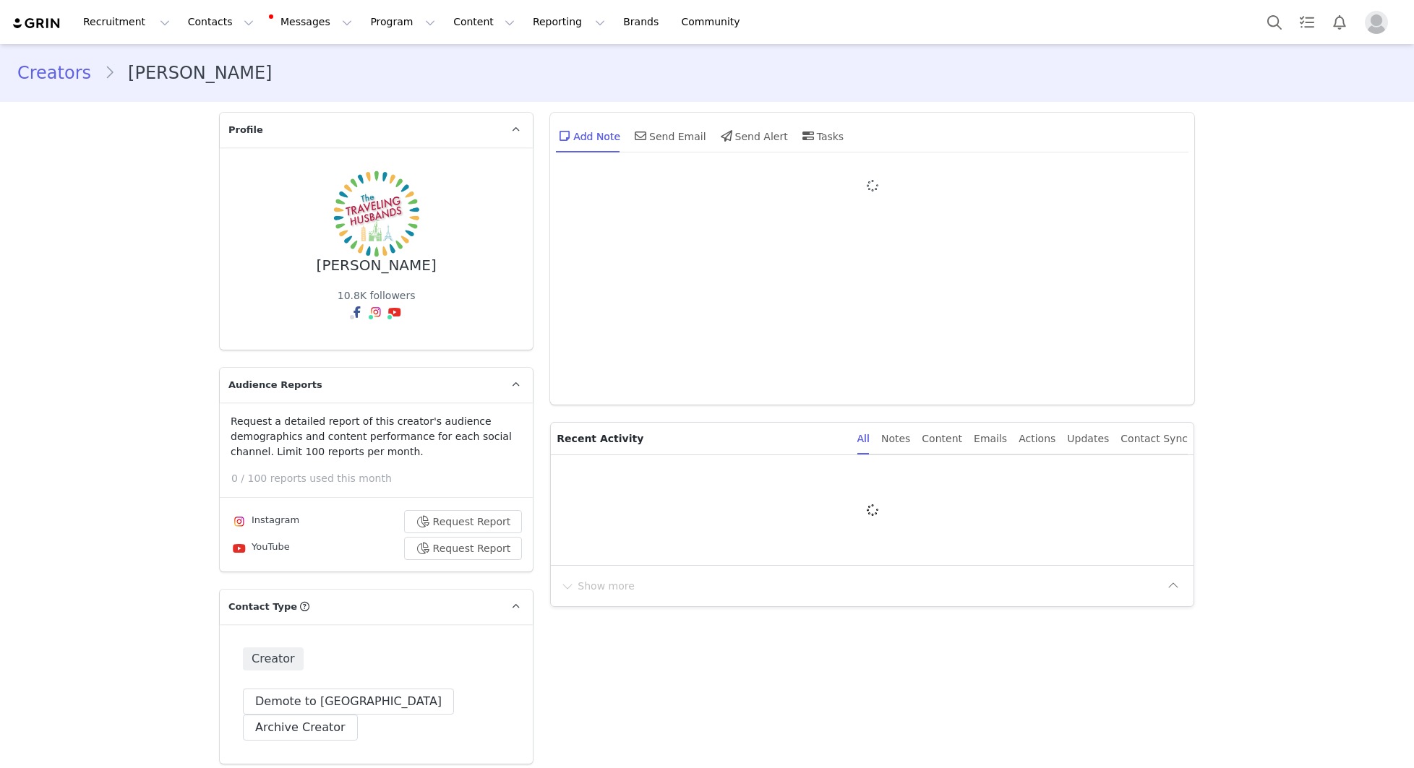
type input "+1 ([GEOGRAPHIC_DATA])"
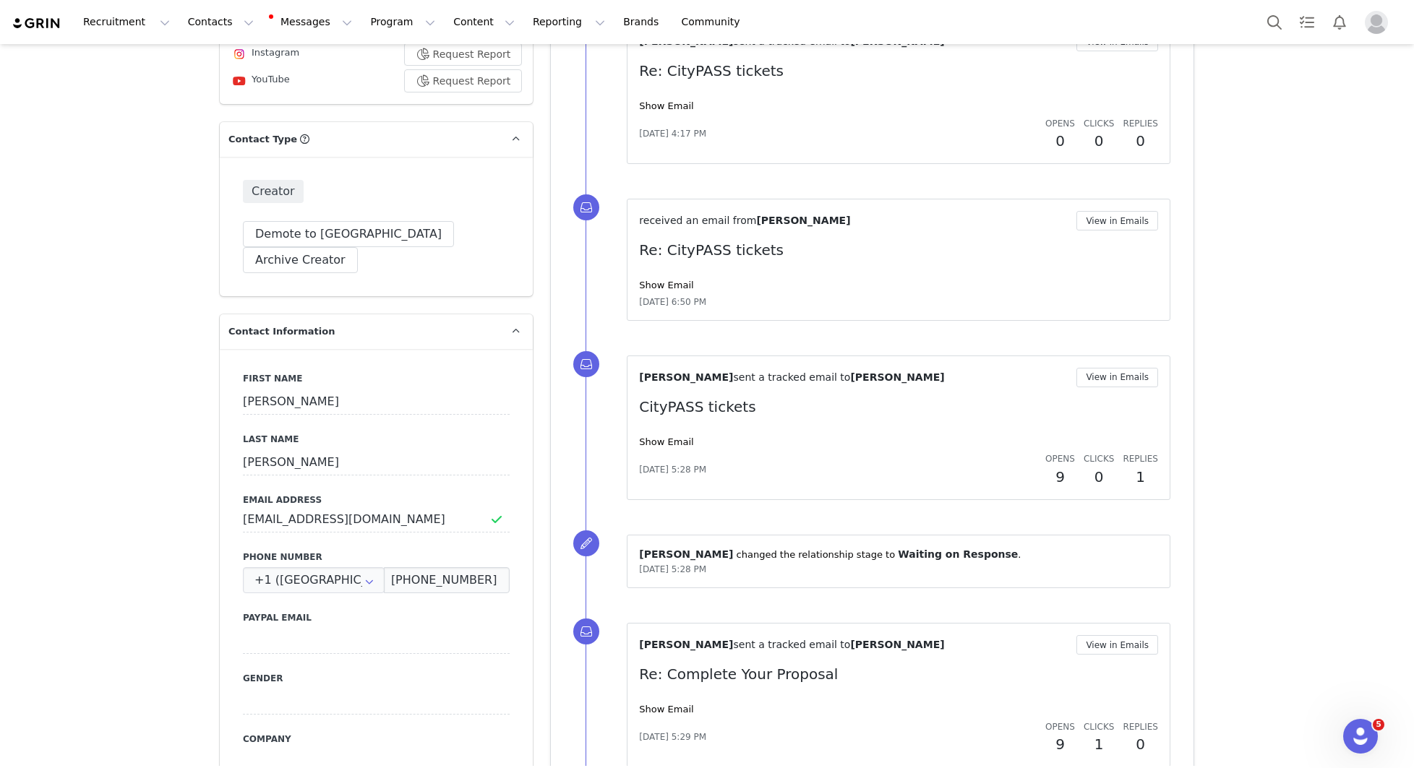
scroll to position [471, 0]
click at [325, 504] on input "[EMAIL_ADDRESS][DOMAIN_NAME]" at bounding box center [376, 517] width 267 height 26
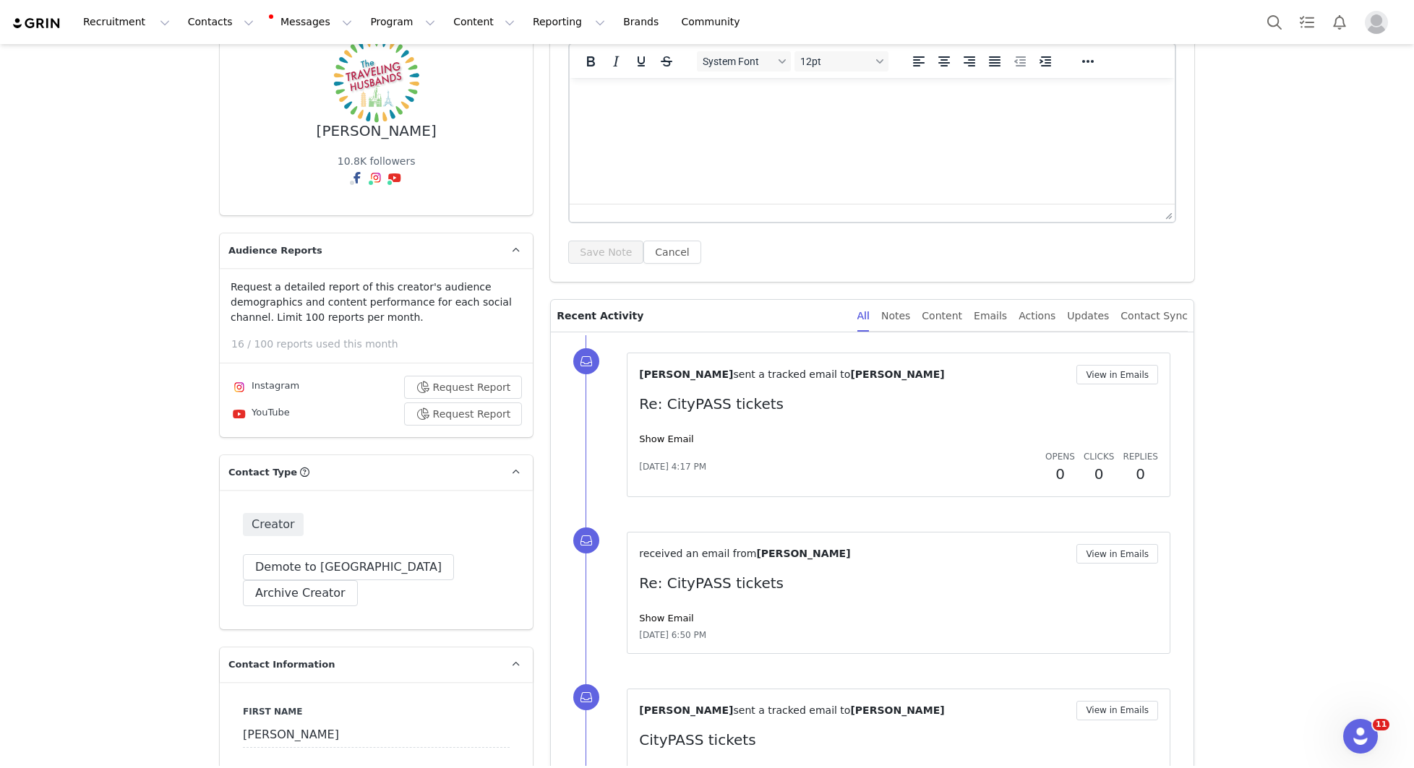
scroll to position [132, 0]
click at [678, 439] on link "Show Email" at bounding box center [666, 442] width 54 height 11
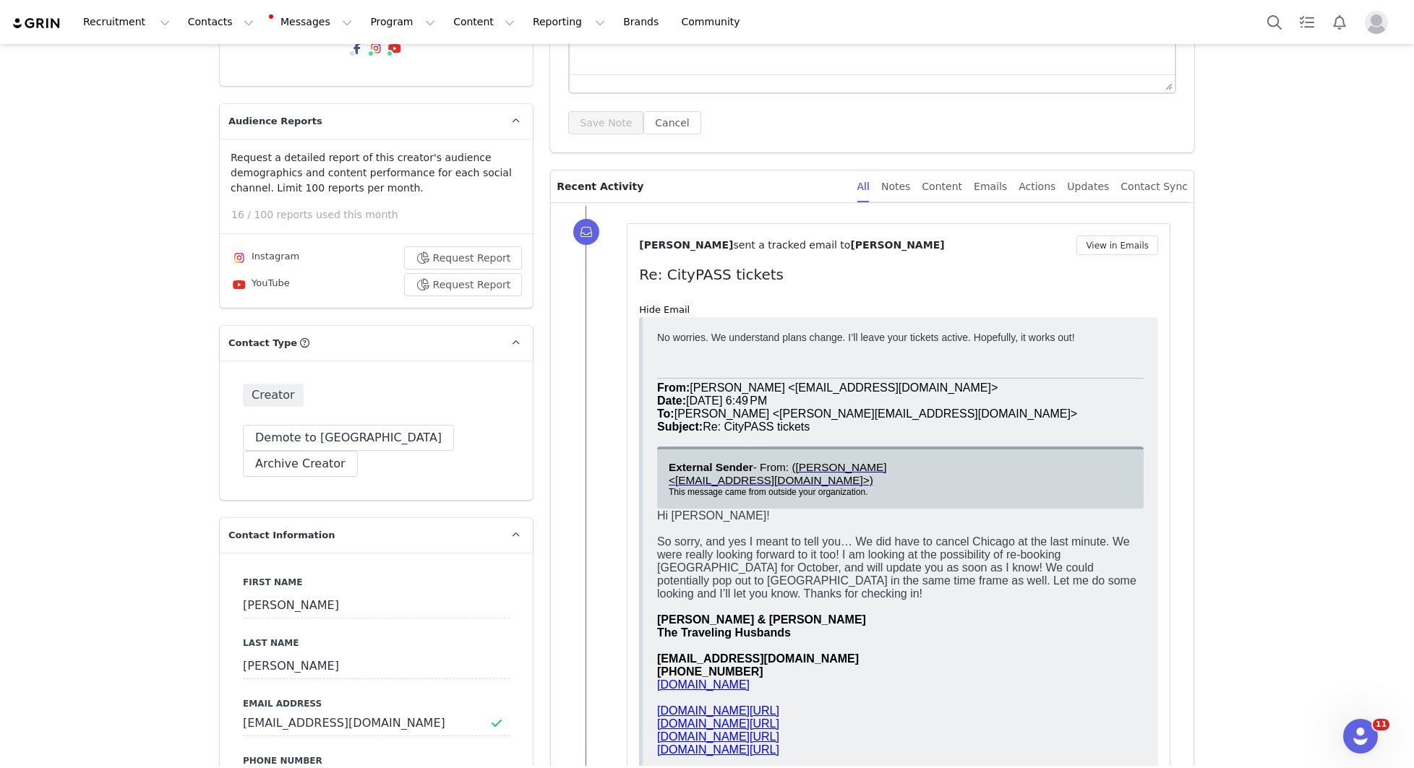
scroll to position [289, 0]
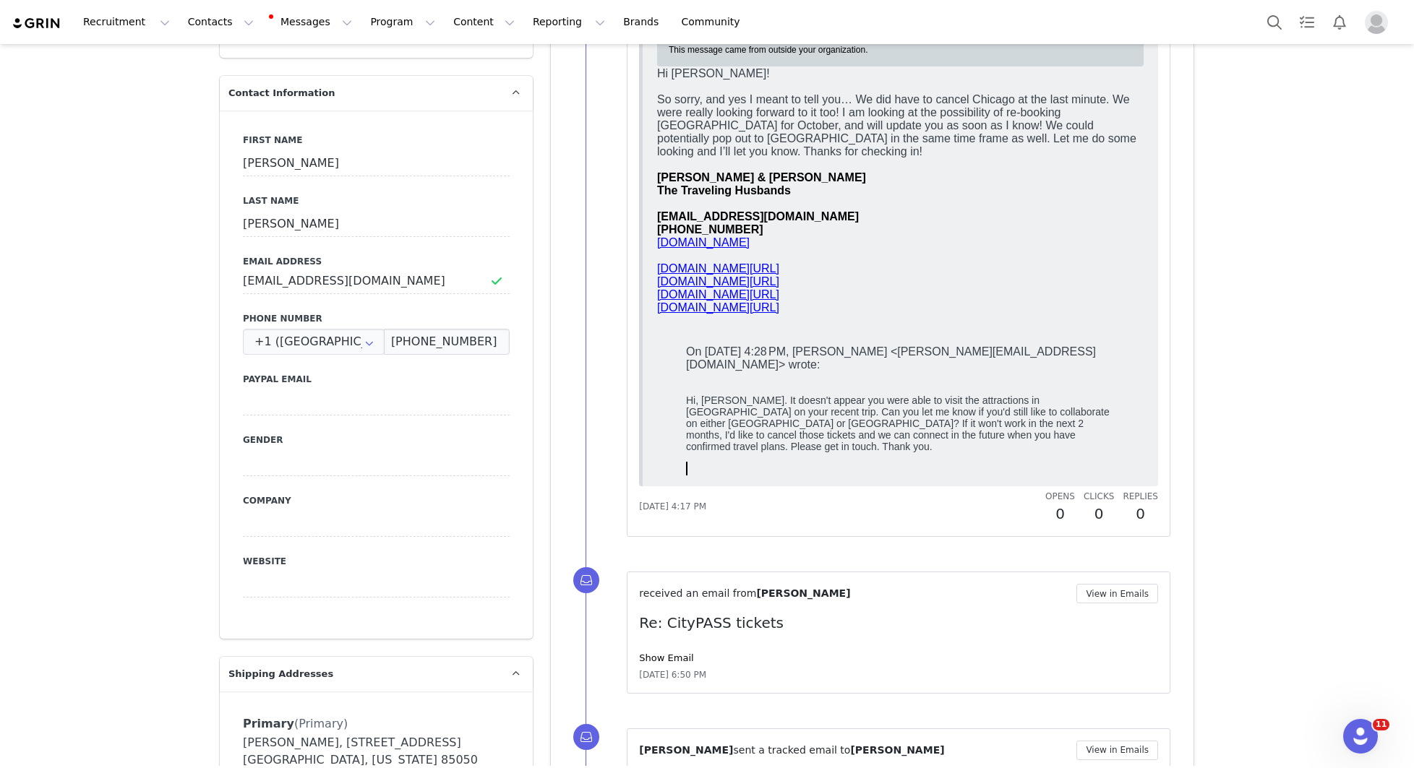
scroll to position [707, 0]
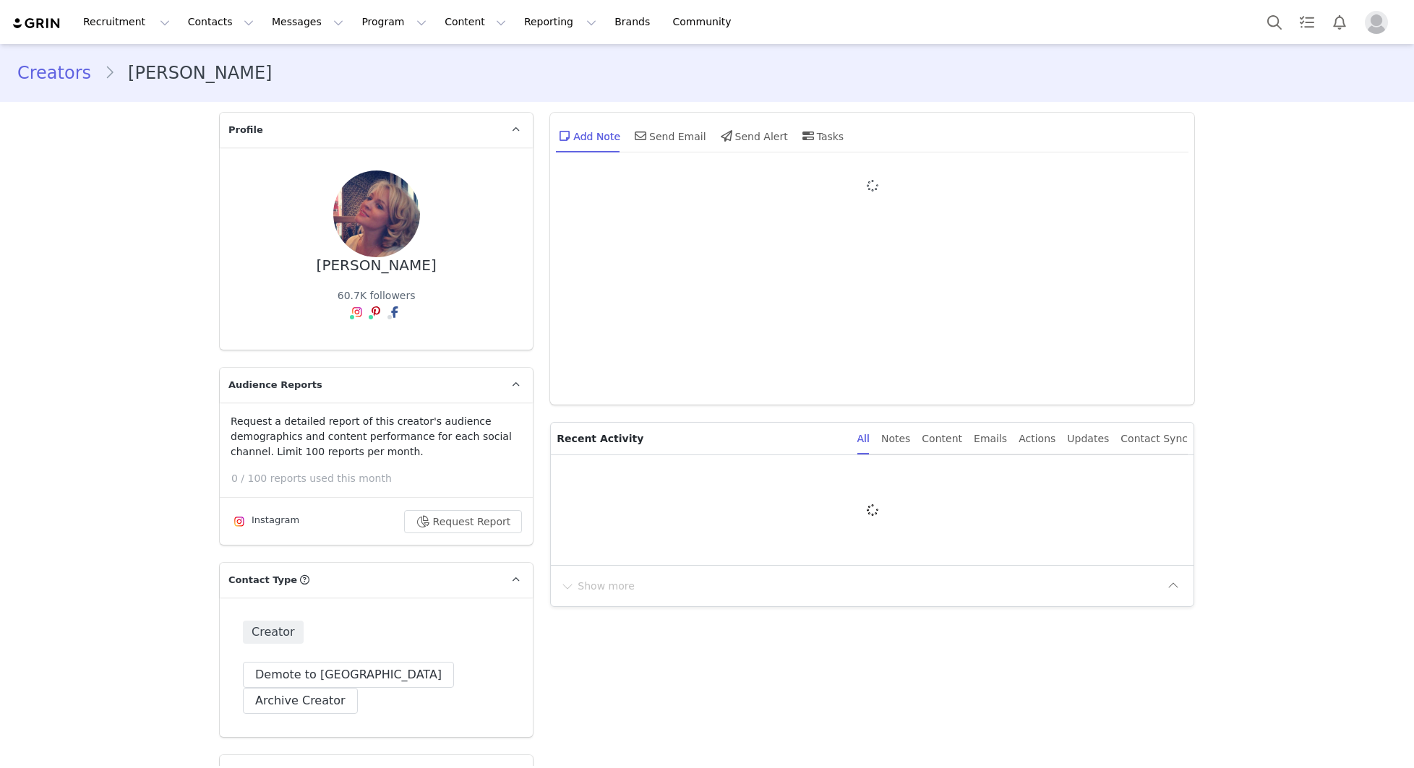
type input "+1 ([GEOGRAPHIC_DATA])"
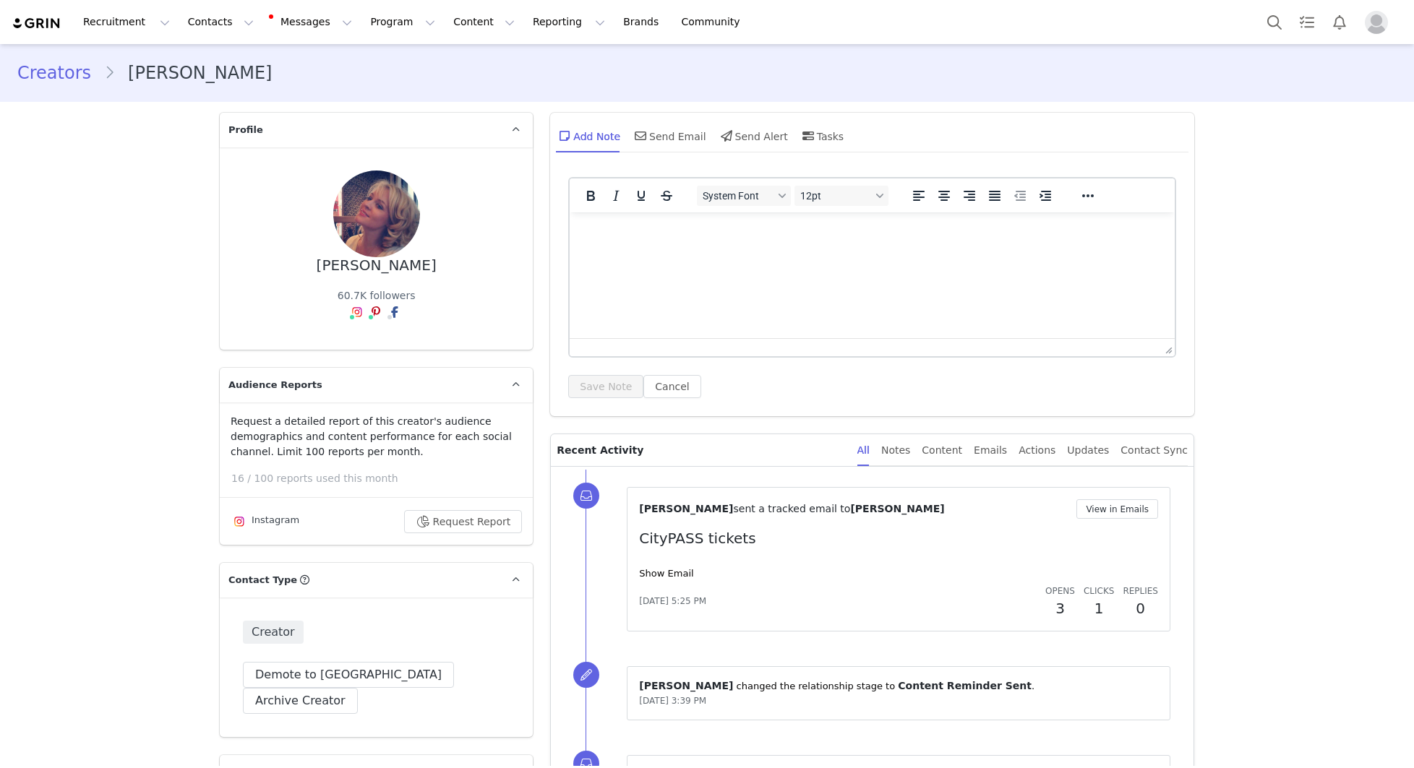
drag, startPoint x: 672, startPoint y: 573, endPoint x: 691, endPoint y: 572, distance: 18.9
click at [672, 573] on link "Show Email" at bounding box center [666, 573] width 54 height 11
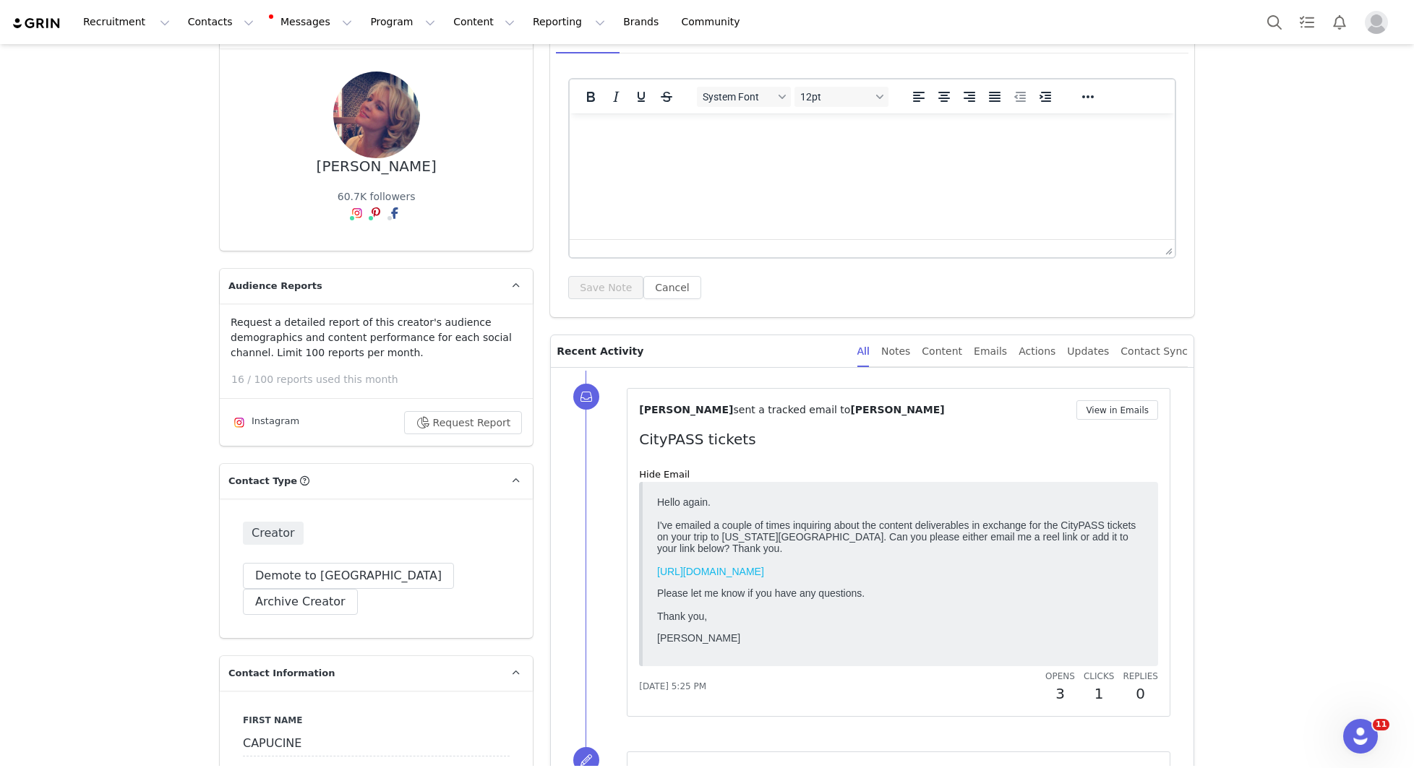
click at [642, 153] on html at bounding box center [872, 133] width 605 height 39
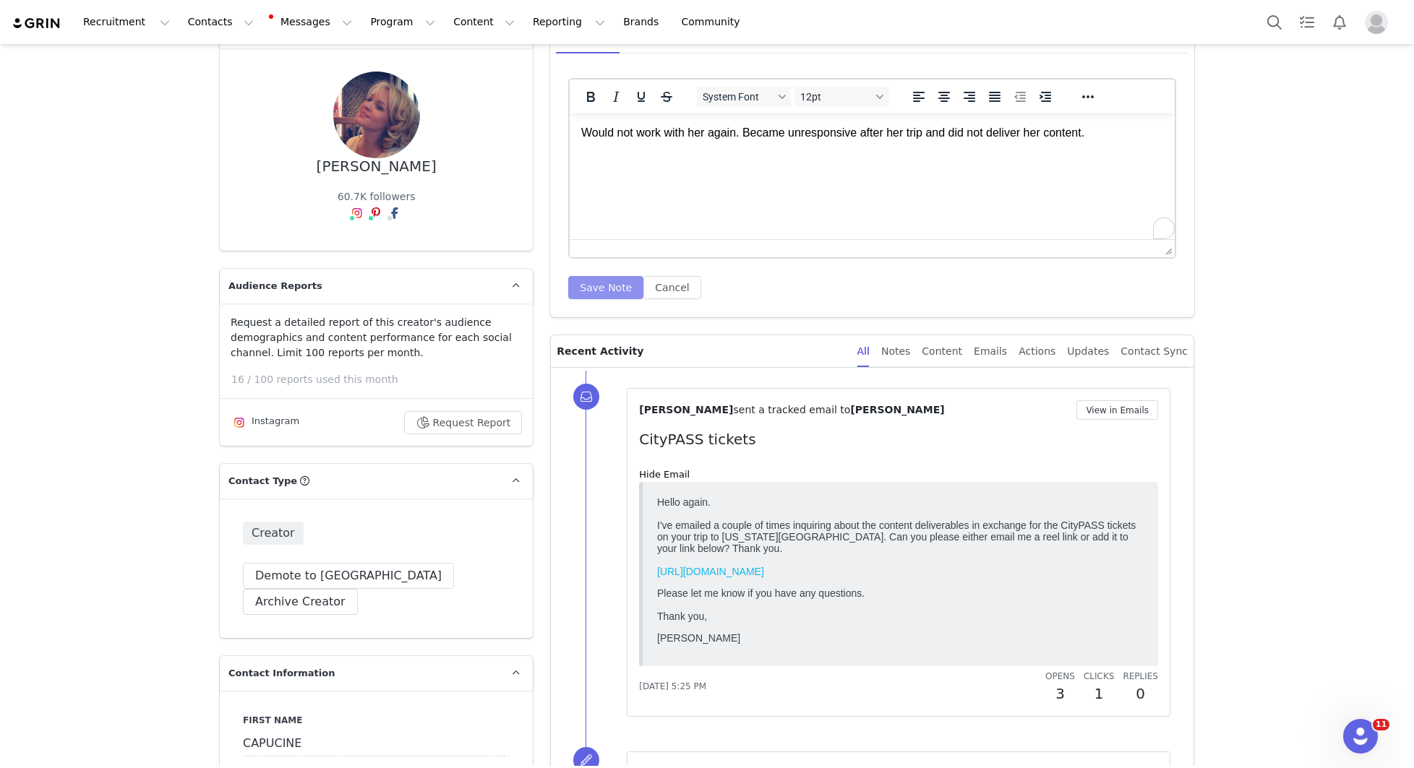
click at [598, 288] on button "Save Note" at bounding box center [605, 287] width 75 height 23
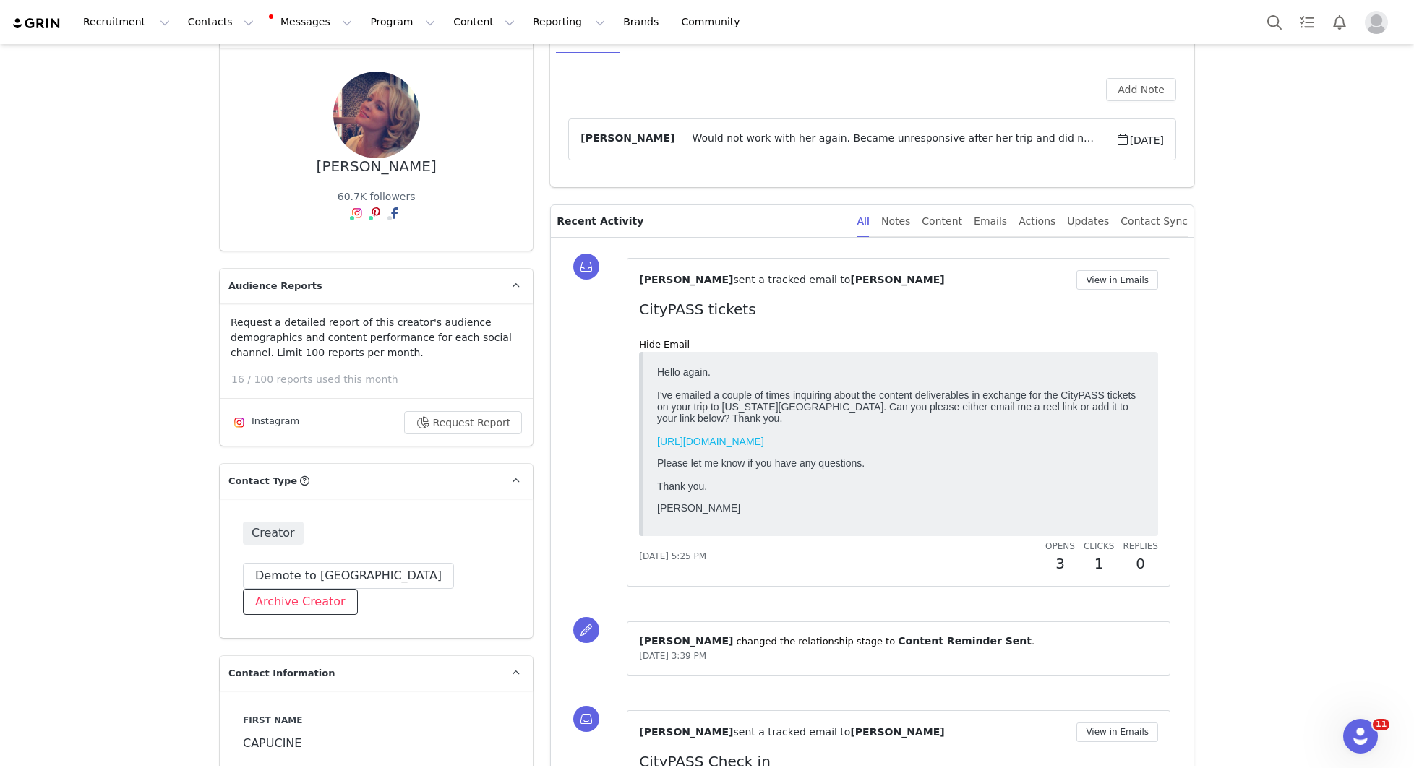
click at [358, 589] on button "Archive Creator" at bounding box center [300, 602] width 115 height 26
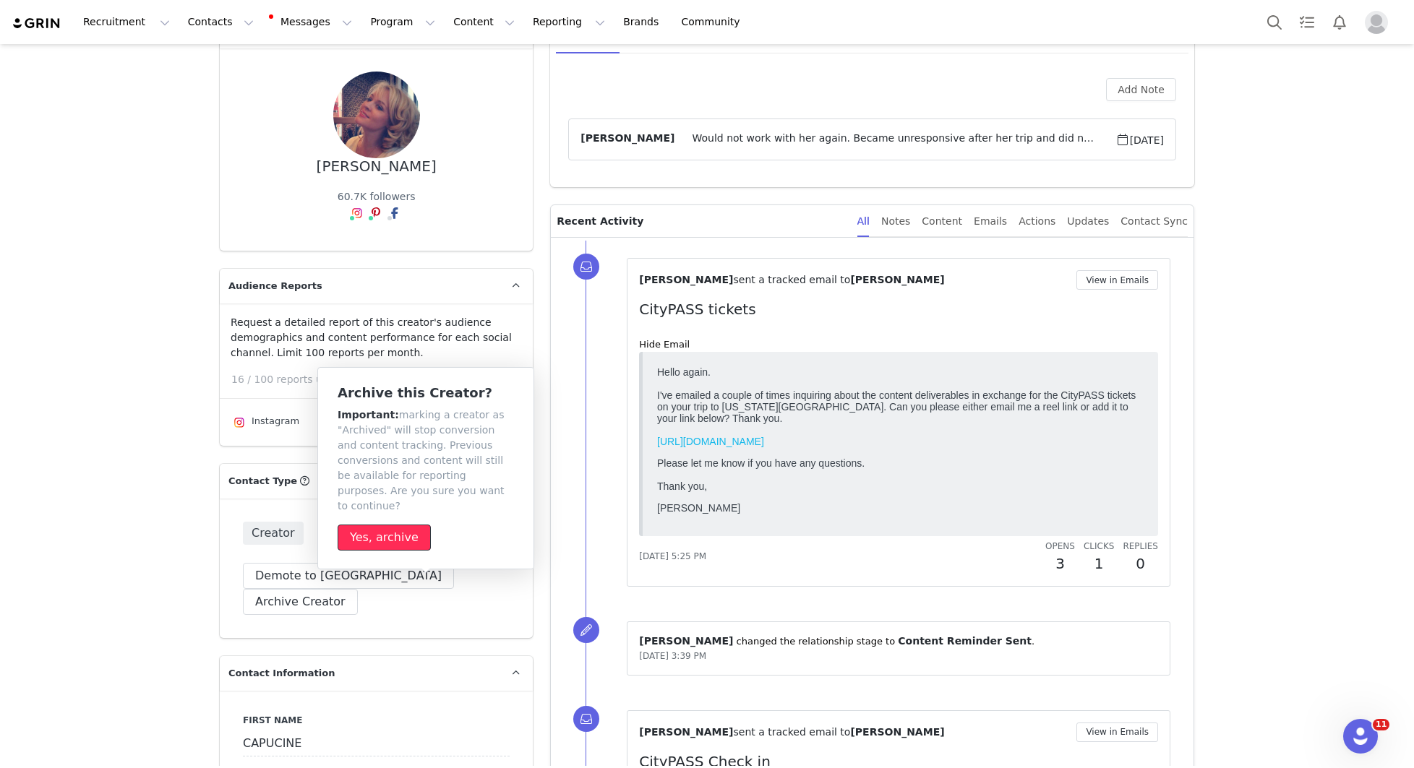
click at [387, 530] on button "Yes, archive" at bounding box center [384, 538] width 93 height 26
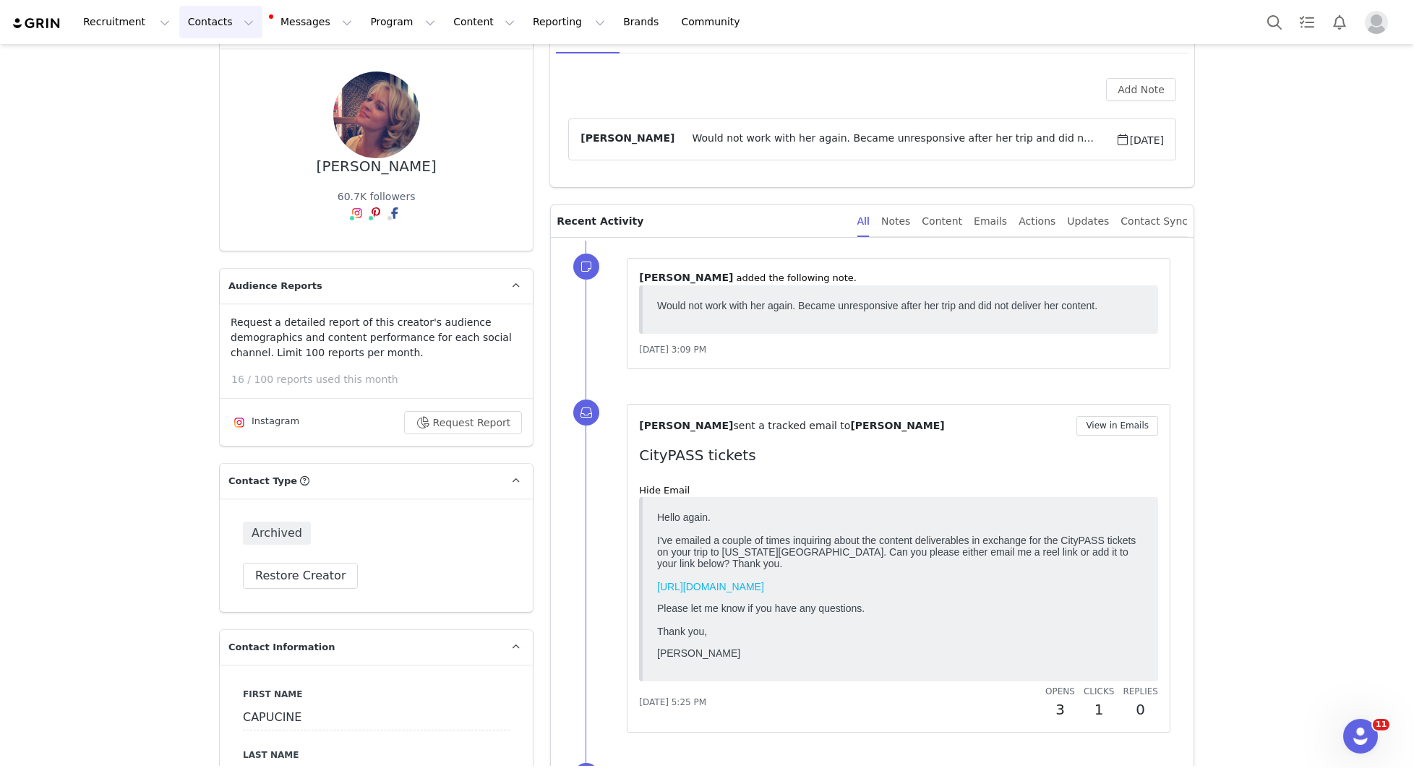
click at [205, 25] on button "Contacts Contacts" at bounding box center [220, 22] width 83 height 33
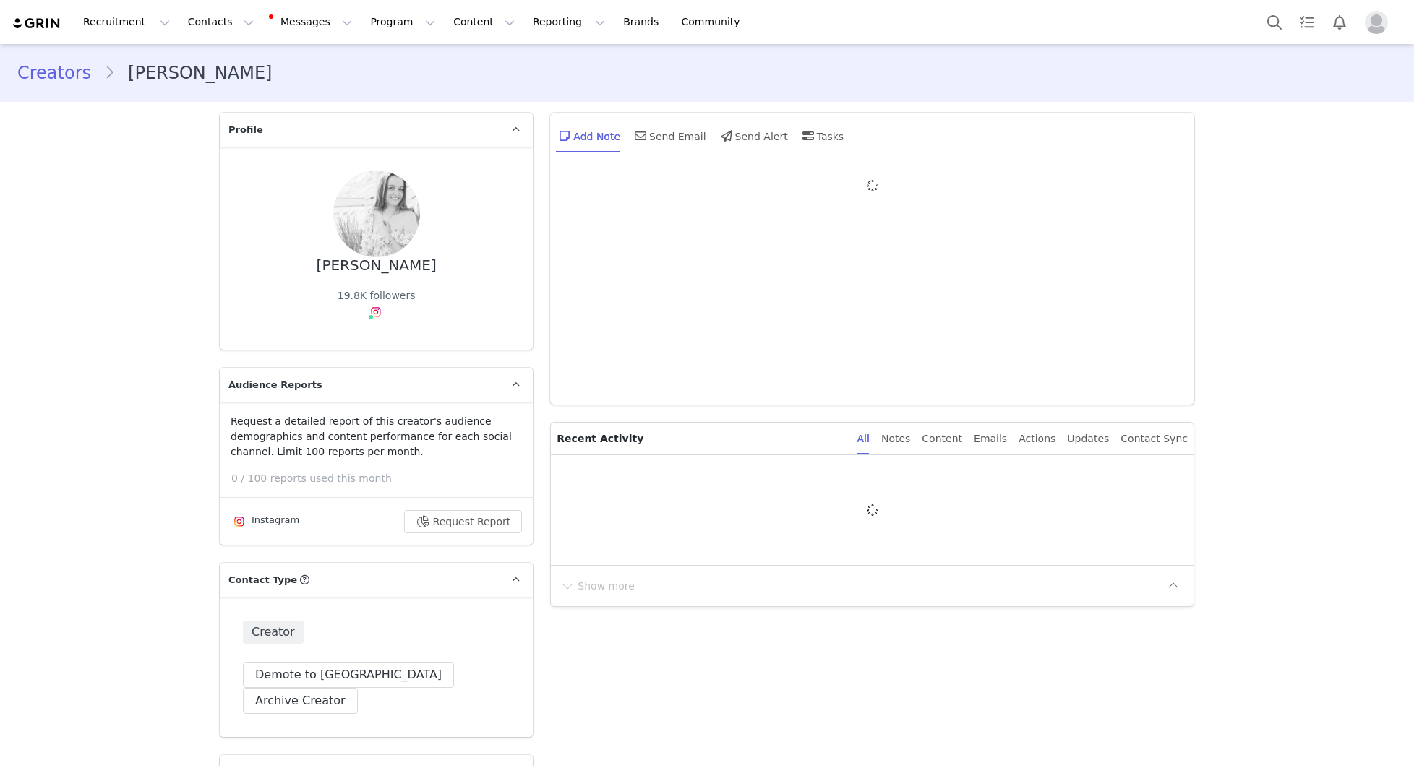
type input "+1 ([GEOGRAPHIC_DATA])"
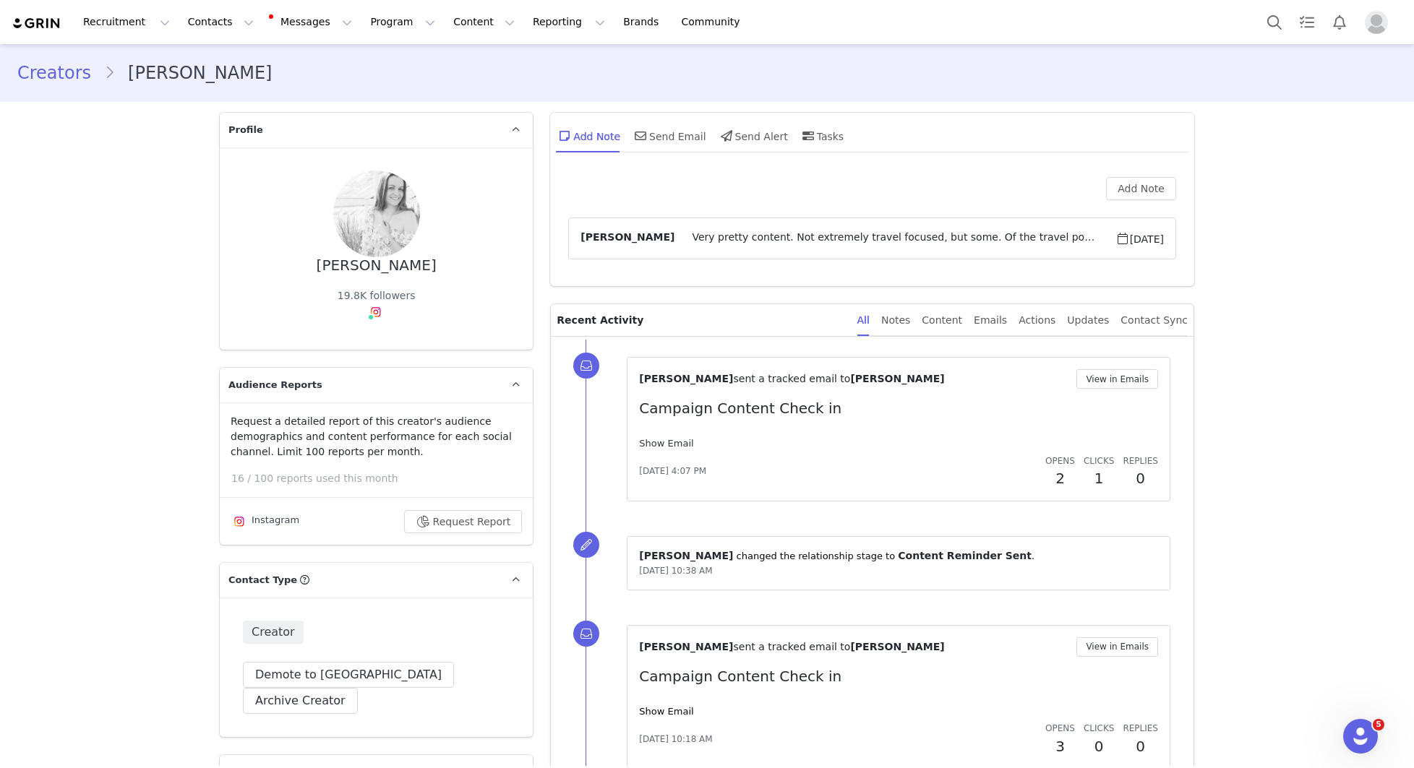
click at [675, 442] on link "Show Email" at bounding box center [666, 443] width 54 height 11
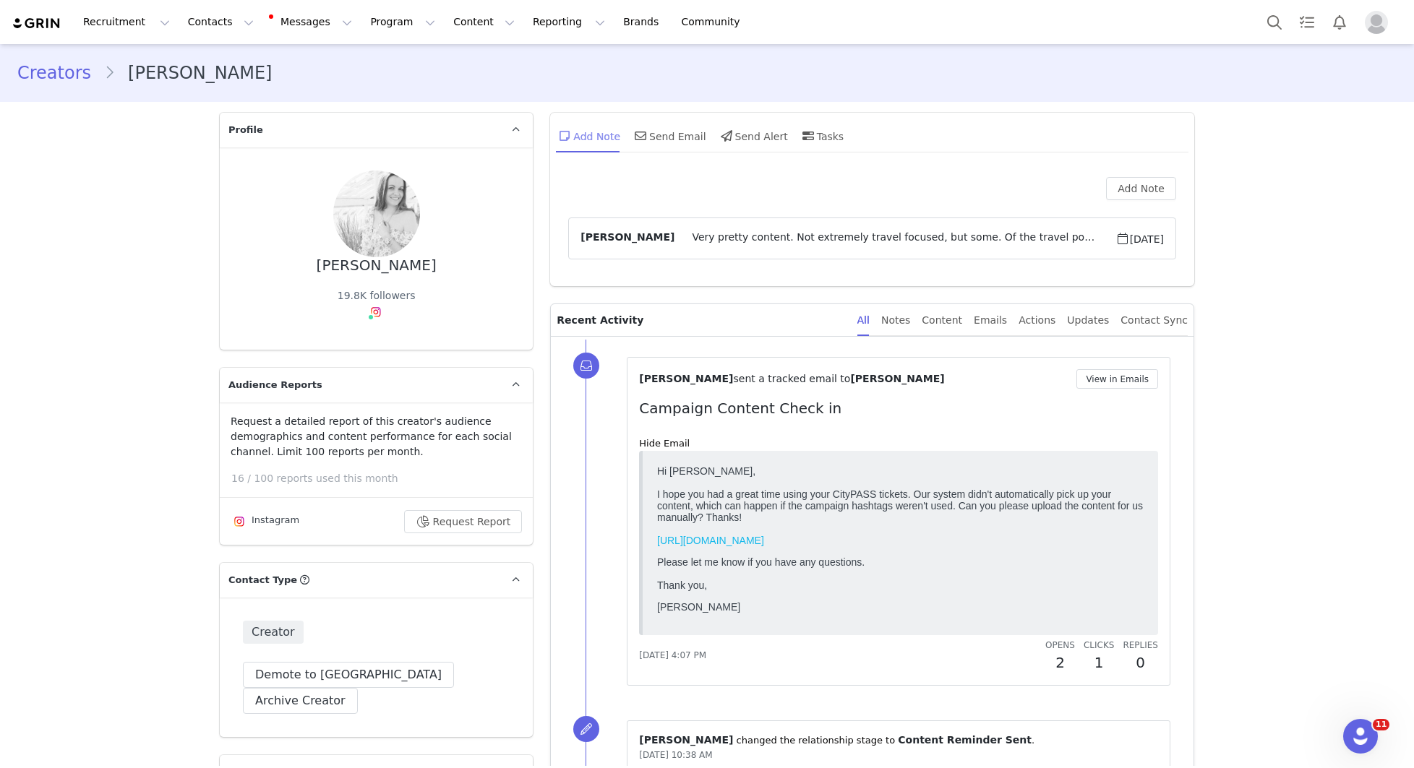
click at [609, 137] on div "Add Note" at bounding box center [588, 136] width 64 height 35
click at [1129, 191] on button "Add Note" at bounding box center [1141, 188] width 70 height 23
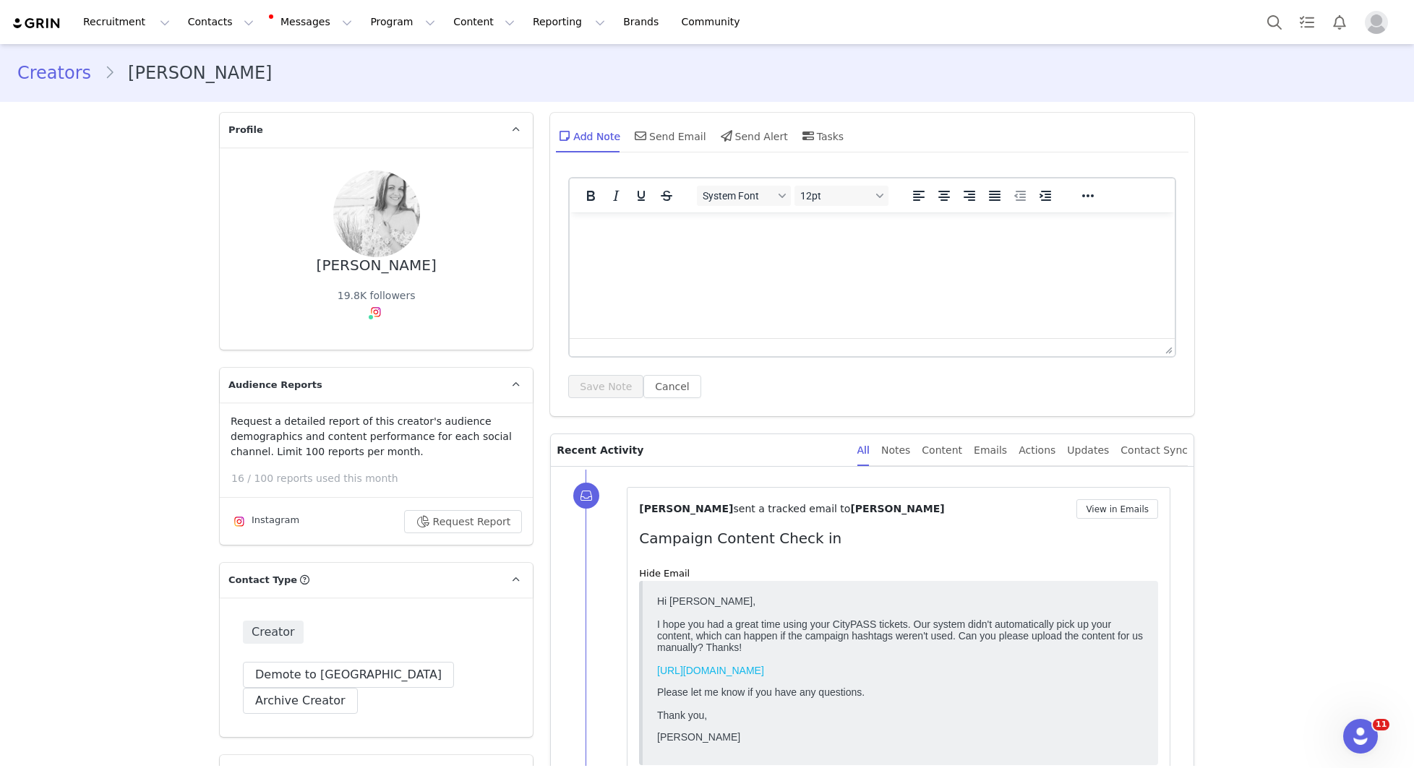
click at [859, 236] on p "Rich Text Area. Press ALT-0 for help." at bounding box center [872, 232] width 582 height 16
click at [599, 388] on button "Save Note" at bounding box center [605, 386] width 75 height 23
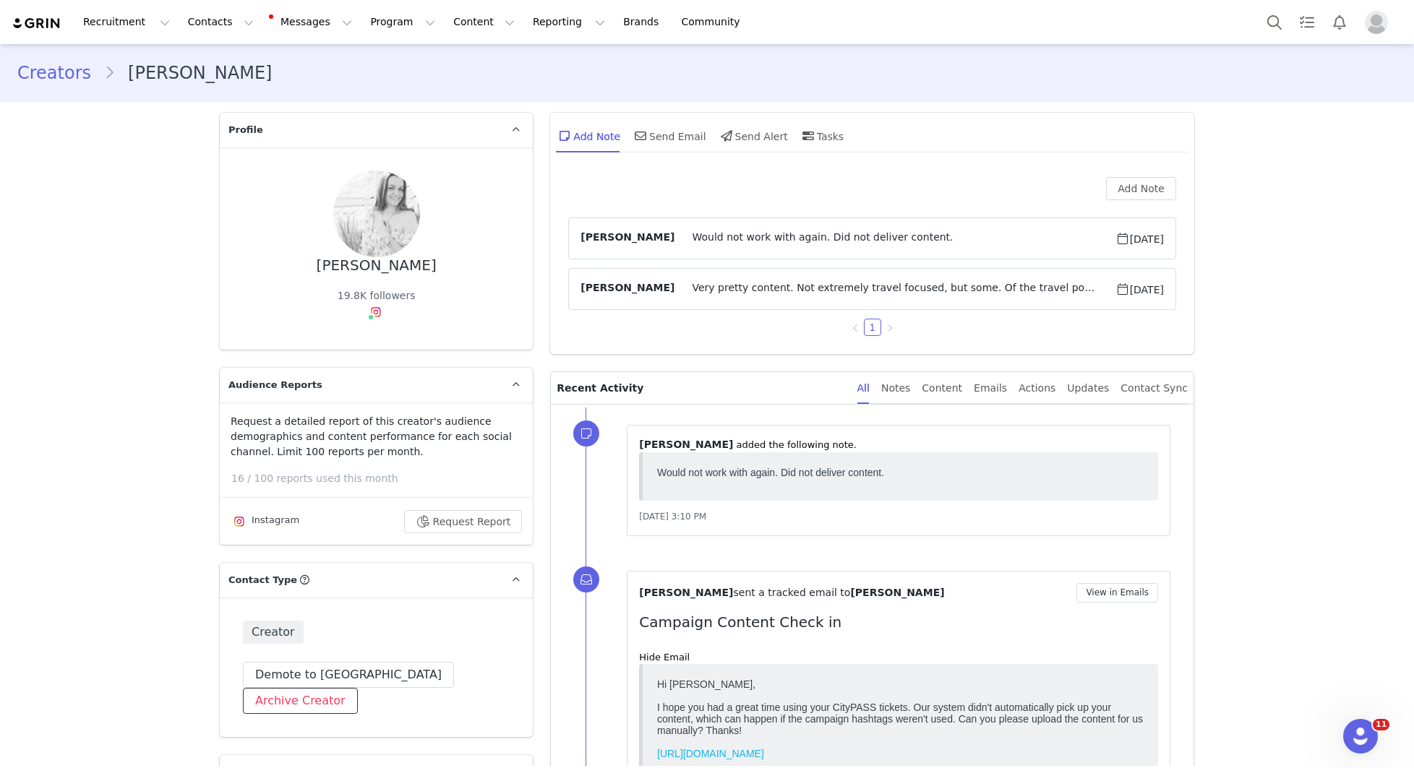
click at [358, 688] on button "Archive Creator" at bounding box center [300, 701] width 115 height 26
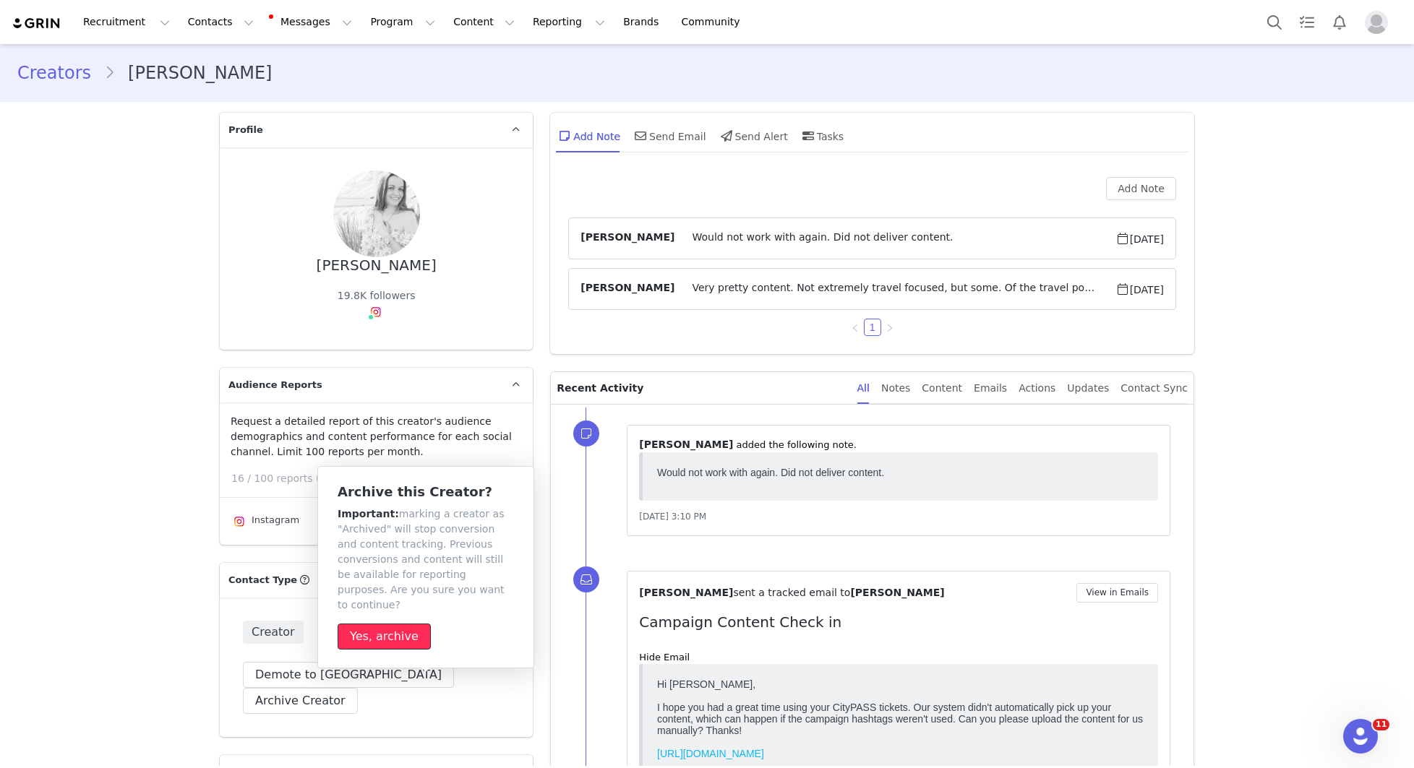
click at [379, 624] on button "Yes, archive" at bounding box center [384, 637] width 93 height 26
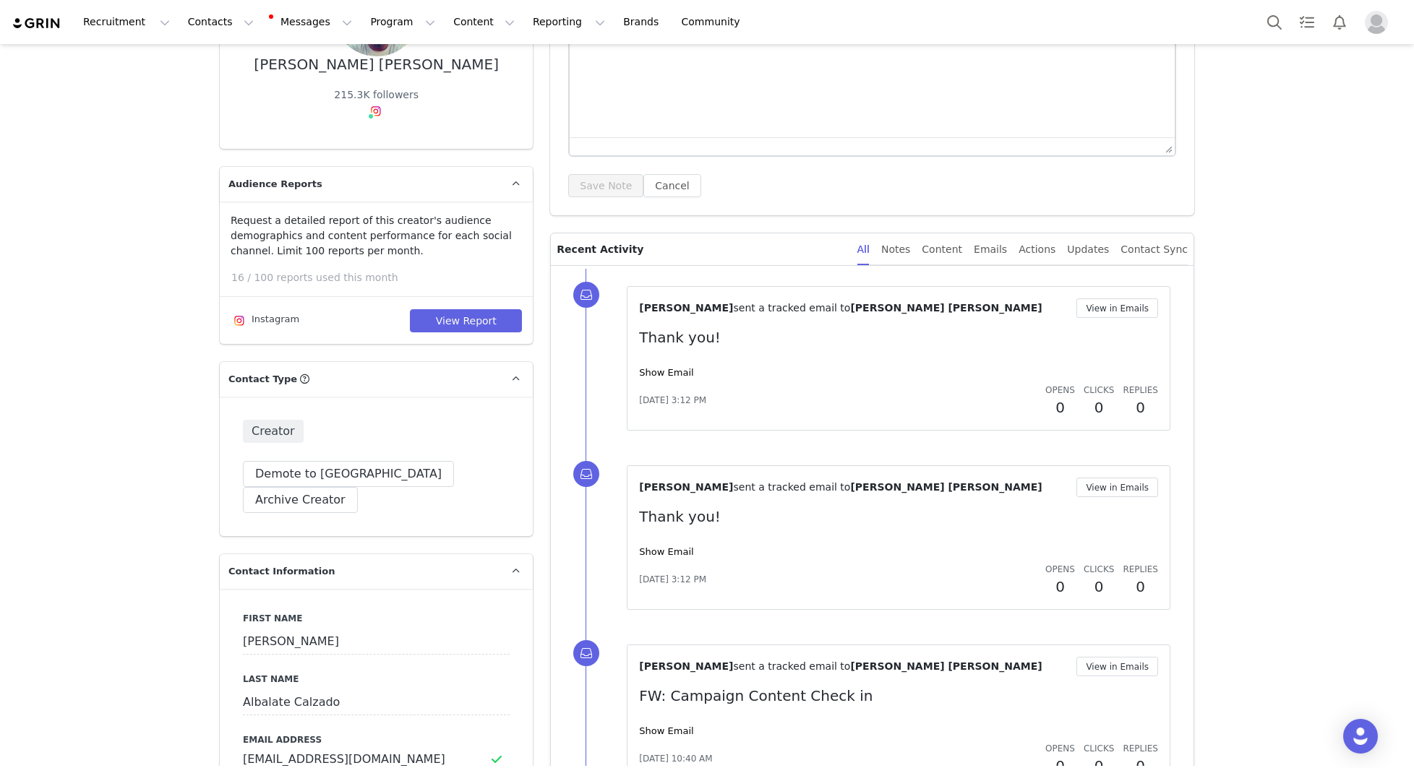
scroll to position [264, 0]
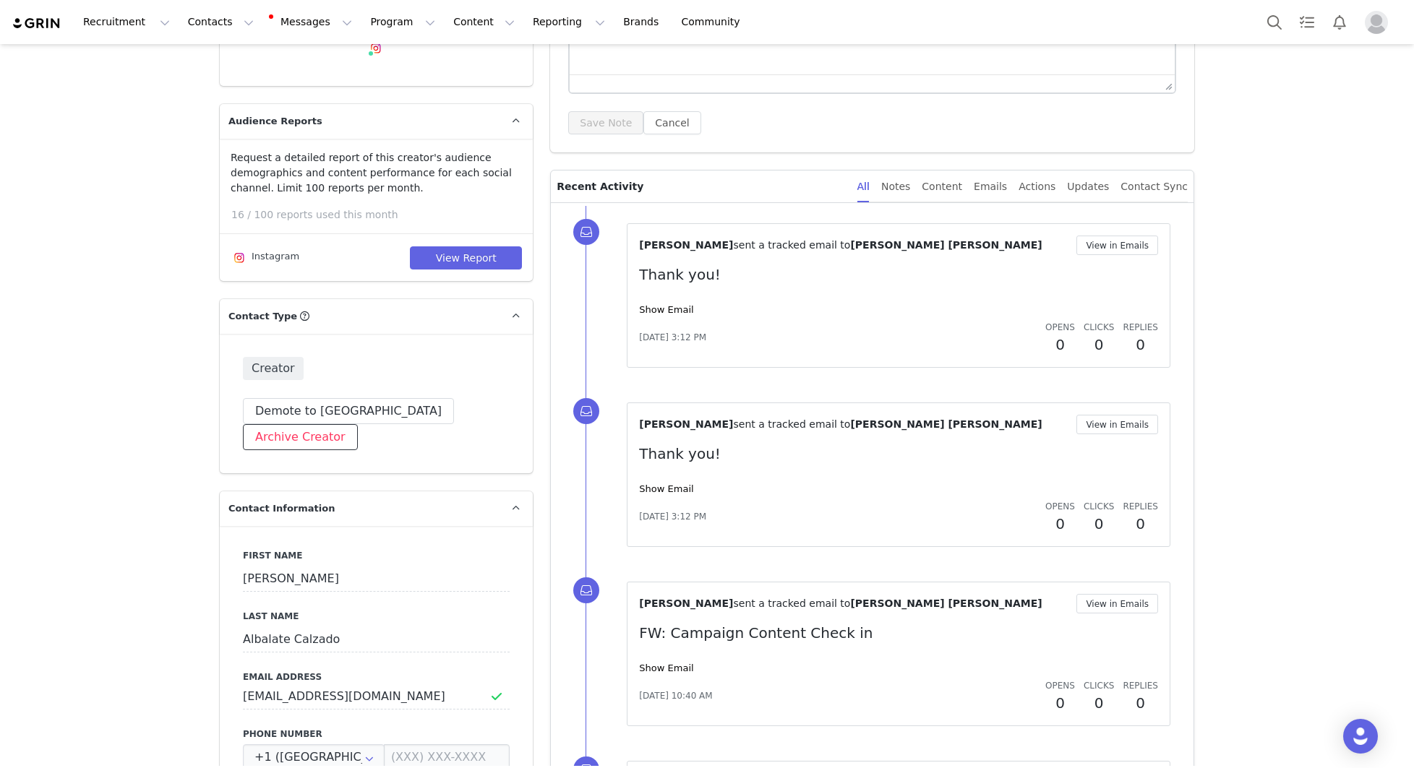
click at [358, 424] on button "Archive Creator" at bounding box center [300, 437] width 115 height 26
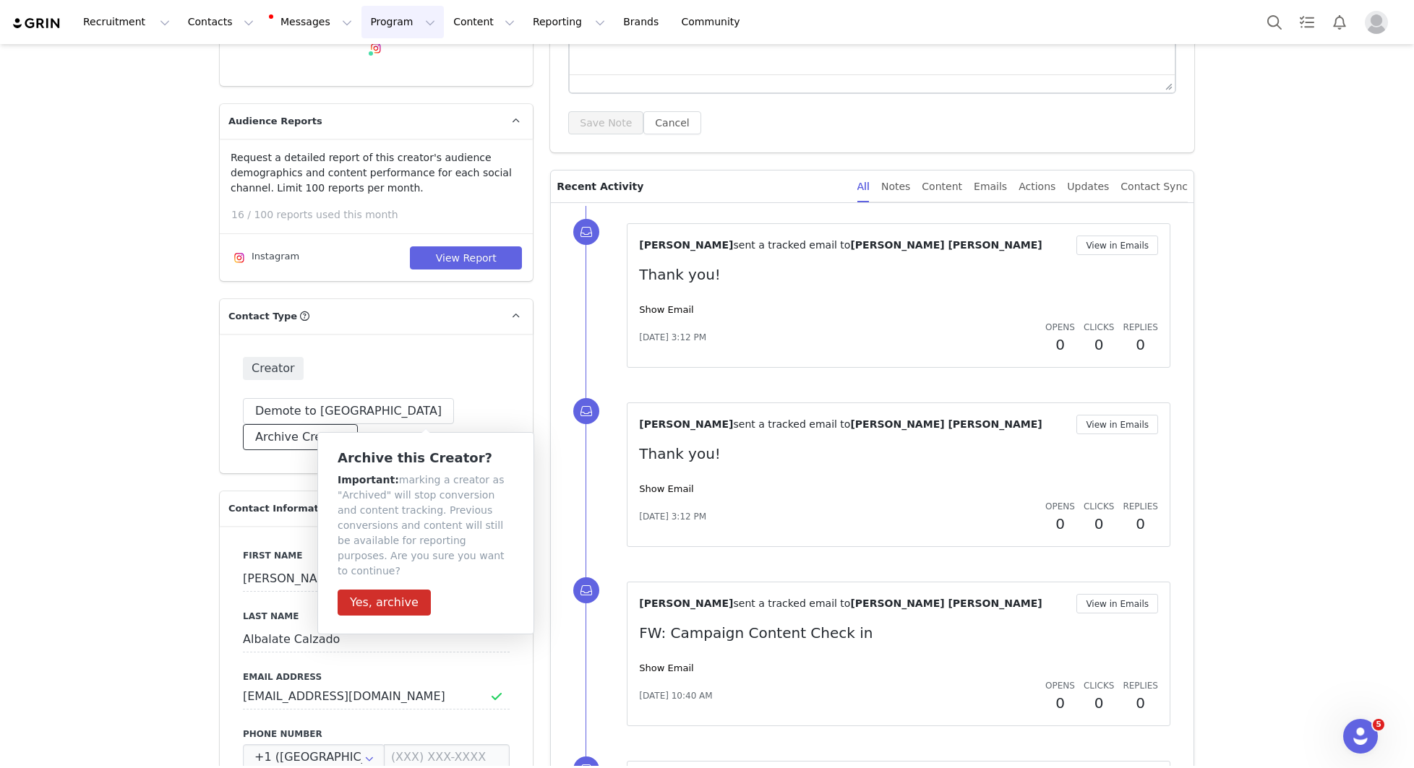
scroll to position [0, 0]
click at [393, 590] on button "Yes, archive" at bounding box center [384, 603] width 93 height 26
